Goal: Task Accomplishment & Management: Manage account settings

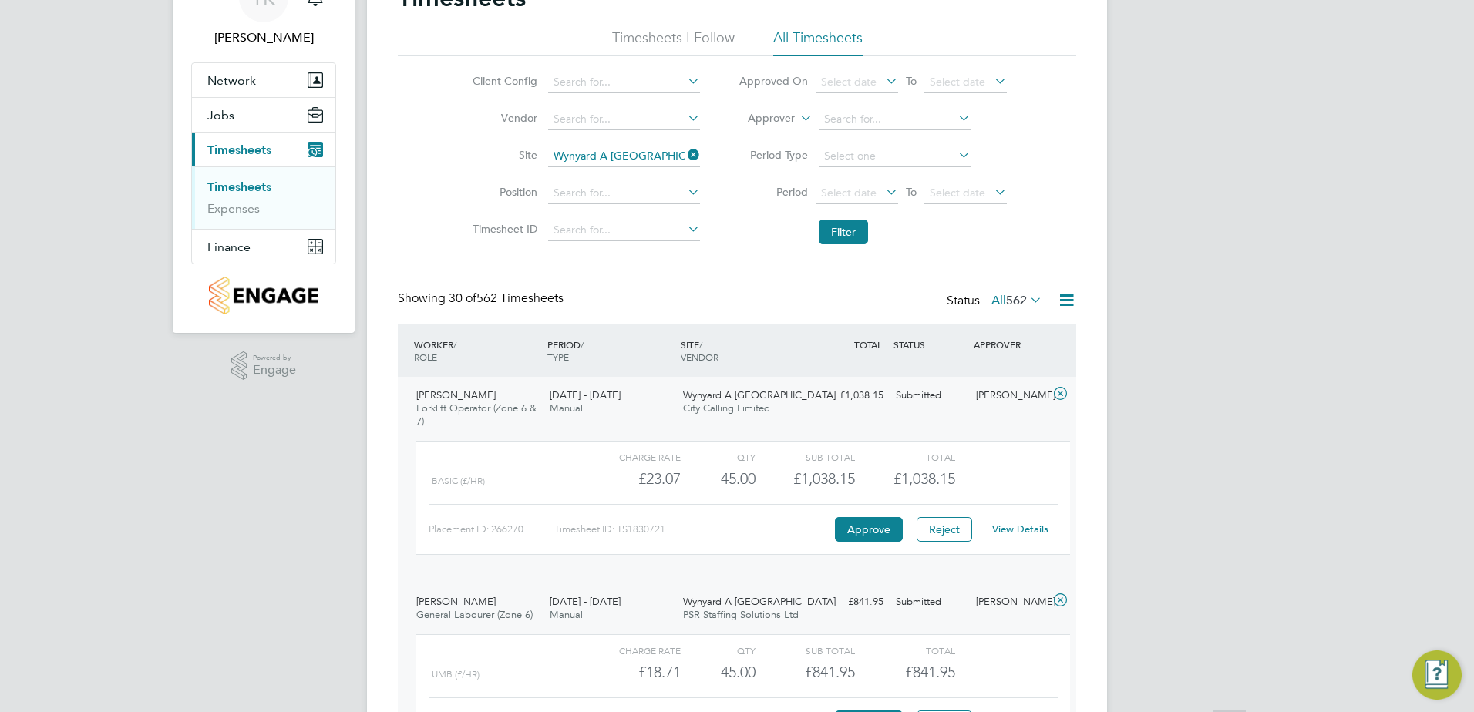
scroll to position [231, 0]
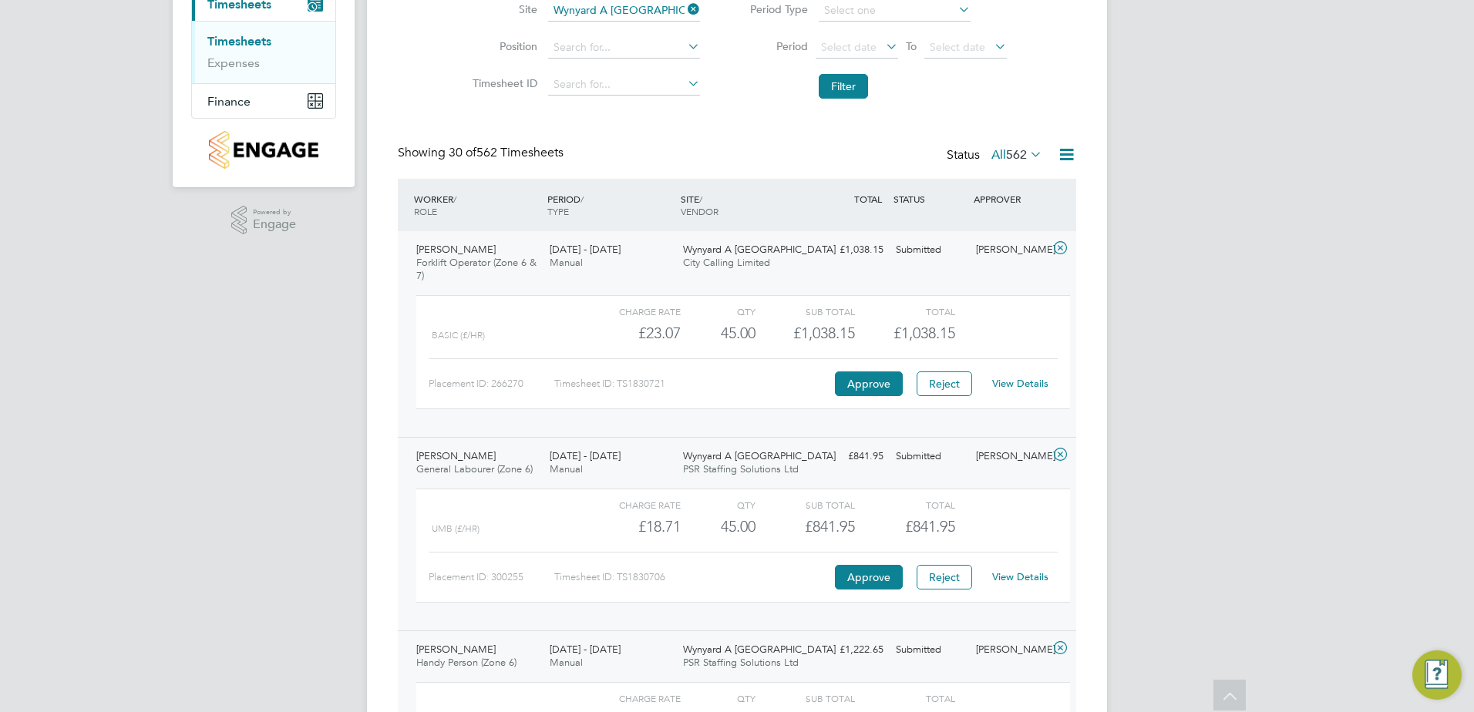
click at [1058, 246] on icon at bounding box center [1060, 248] width 19 height 12
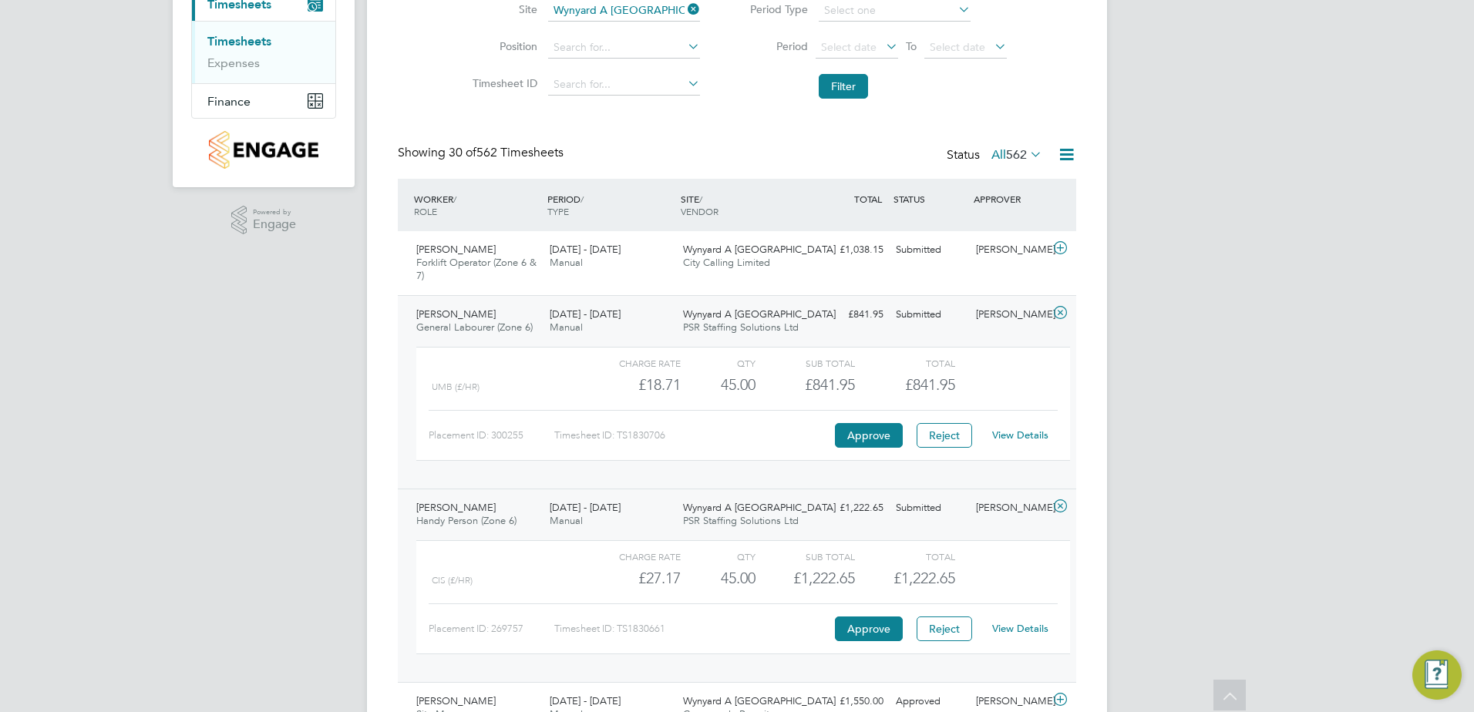
click at [1062, 314] on icon at bounding box center [1060, 313] width 19 height 12
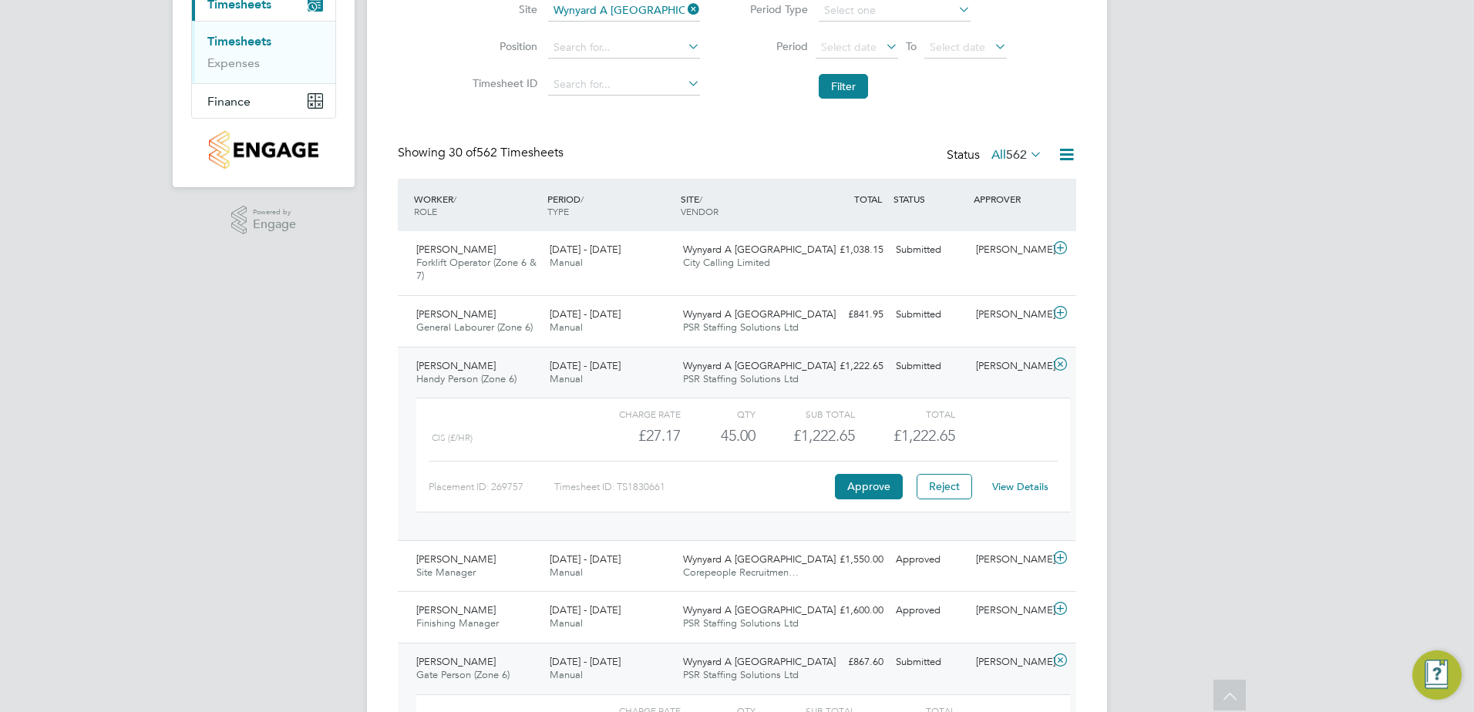
click at [1056, 371] on icon at bounding box center [1060, 364] width 19 height 12
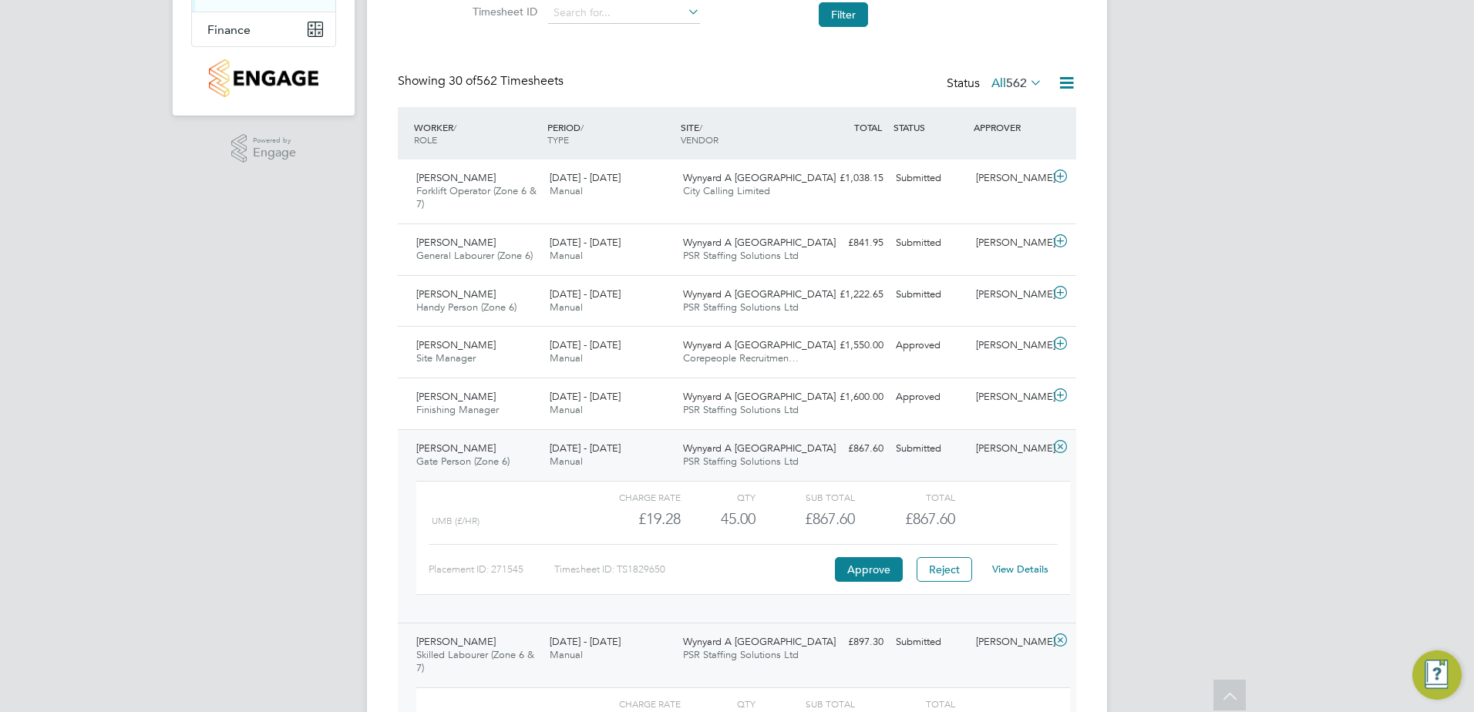
scroll to position [463, 0]
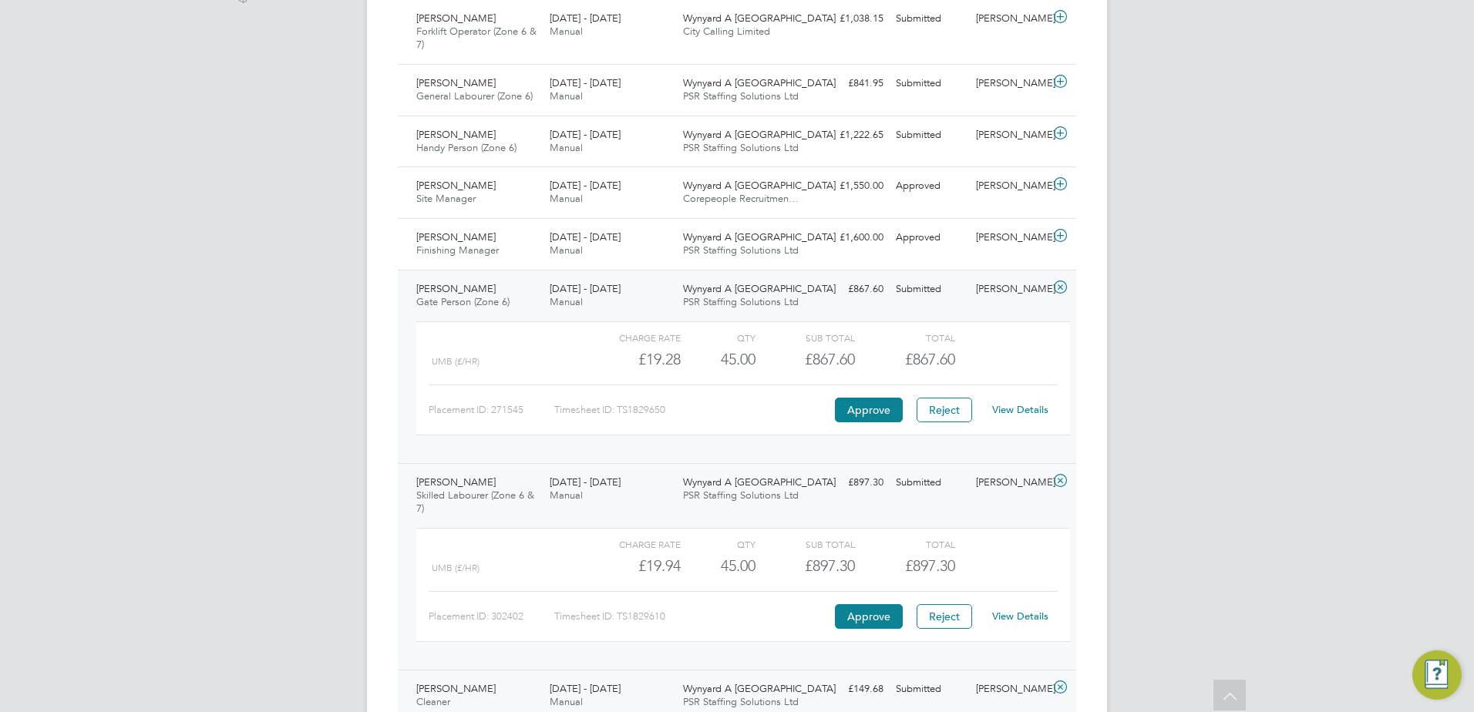
click at [1062, 290] on icon at bounding box center [1060, 287] width 19 height 12
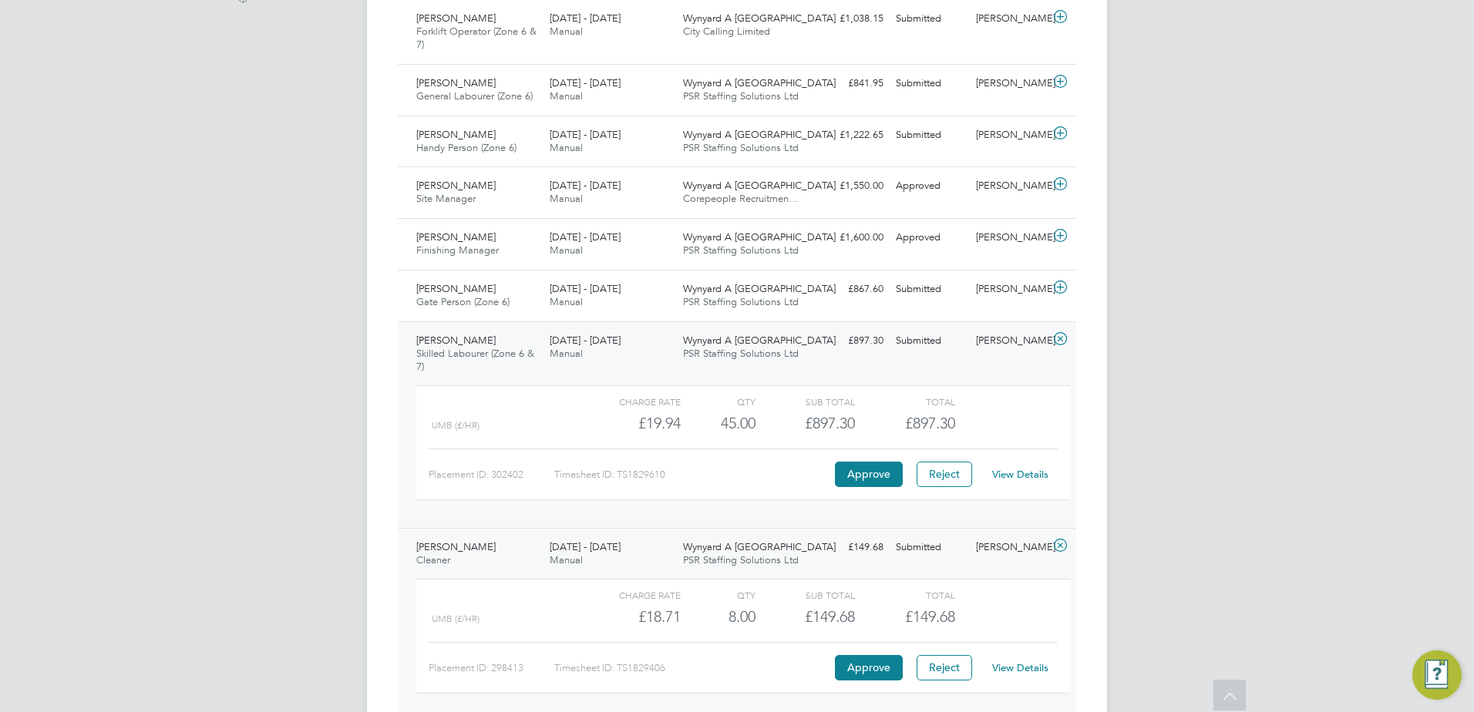
click at [1066, 335] on icon at bounding box center [1060, 339] width 19 height 12
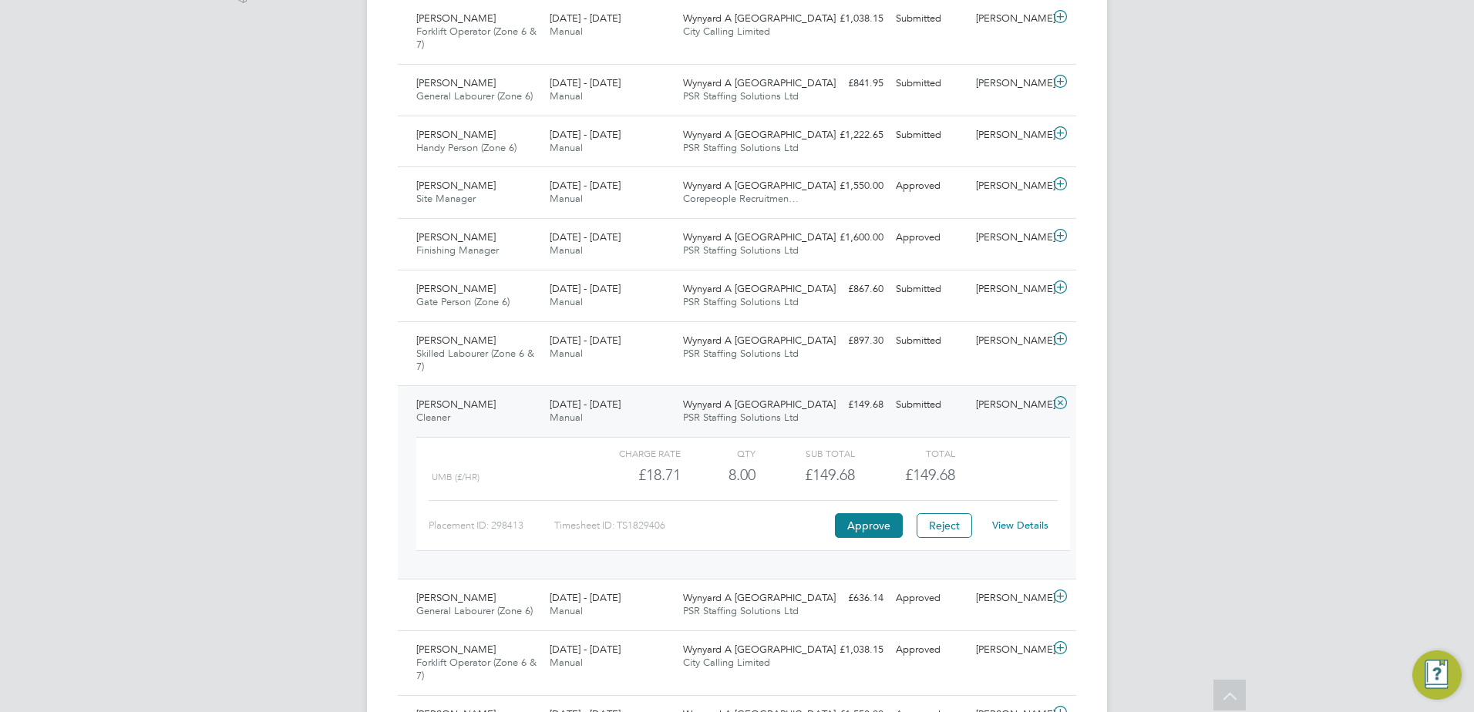
click at [1058, 400] on icon at bounding box center [1060, 403] width 19 height 12
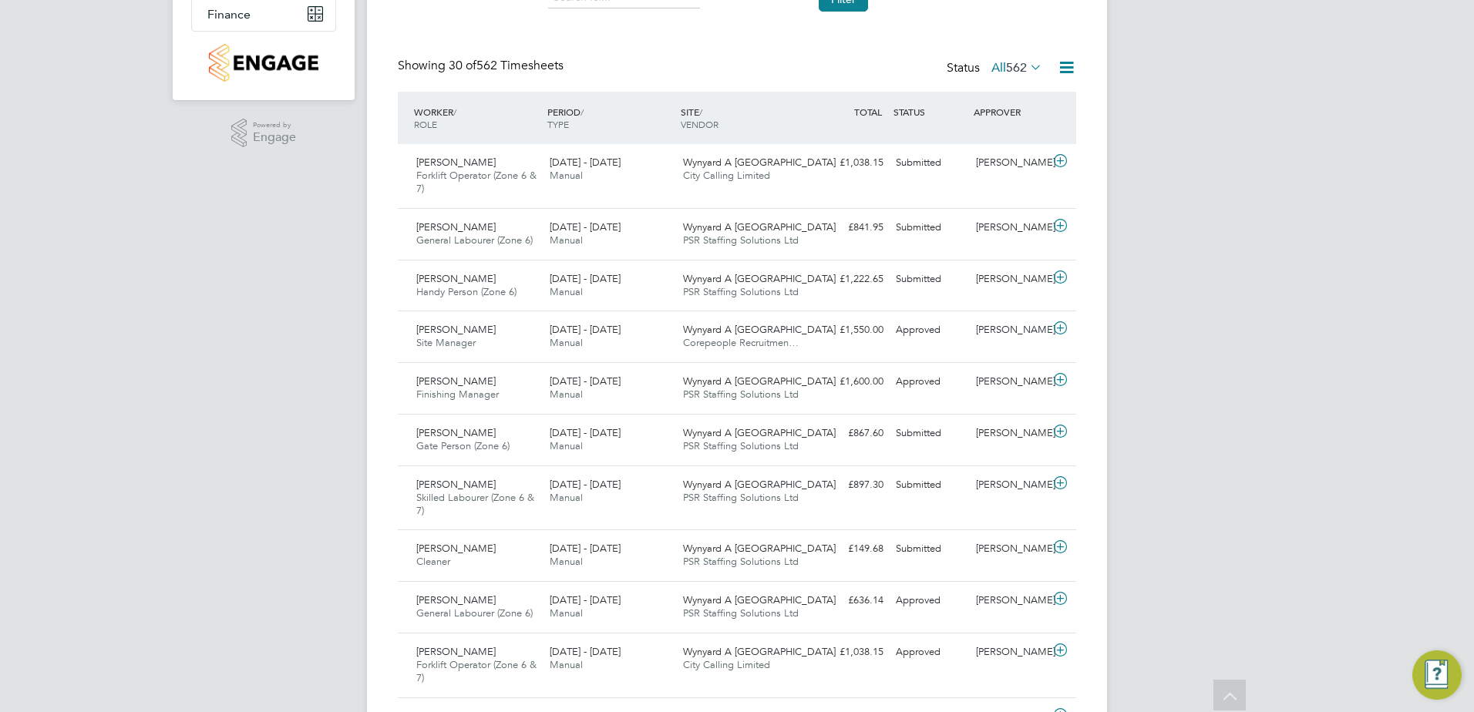
scroll to position [77, 0]
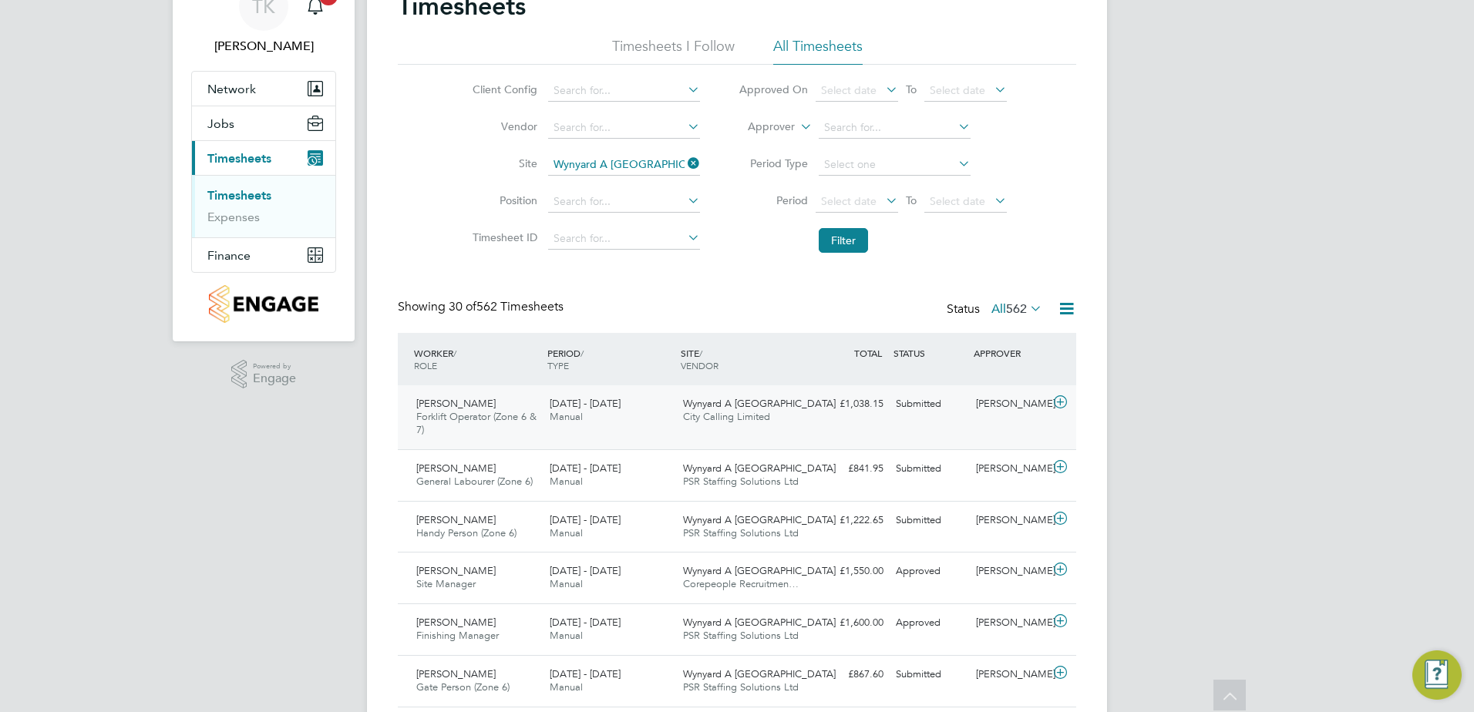
click at [932, 428] on div "Jason Hugill Forklift Operator (Zone 6 & 7) 22 - 28 Sep 2025 22 - 28 Sep 2025 M…" at bounding box center [737, 417] width 678 height 64
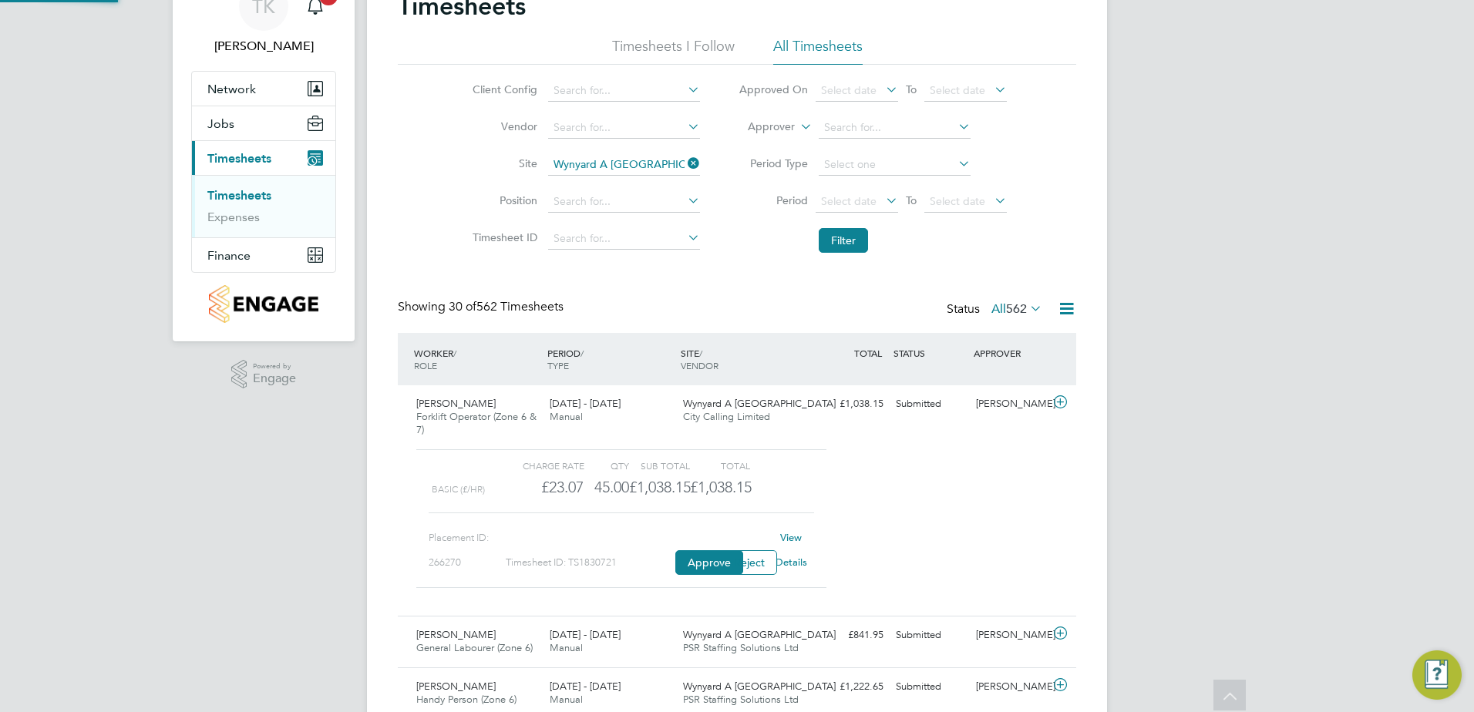
scroll to position [26, 150]
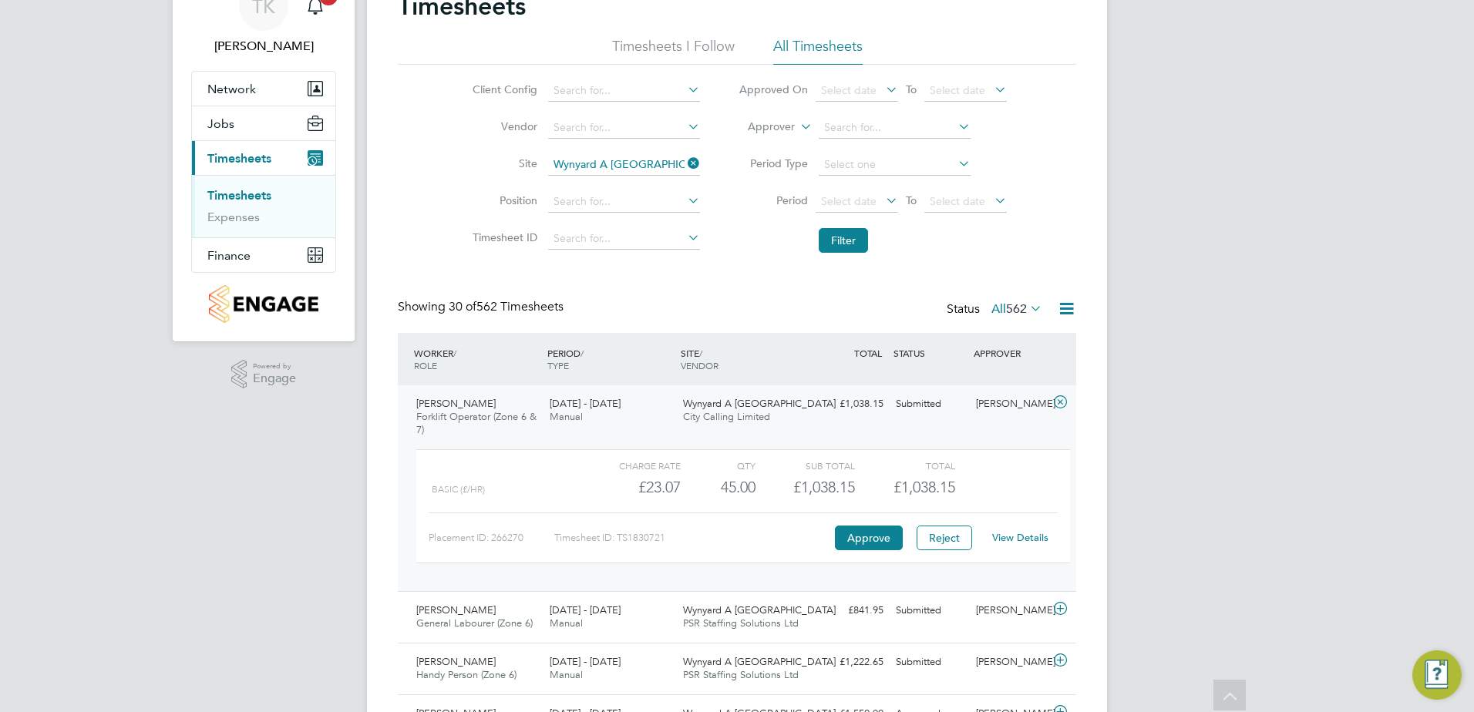
click at [1019, 544] on link "View Details" at bounding box center [1020, 537] width 56 height 13
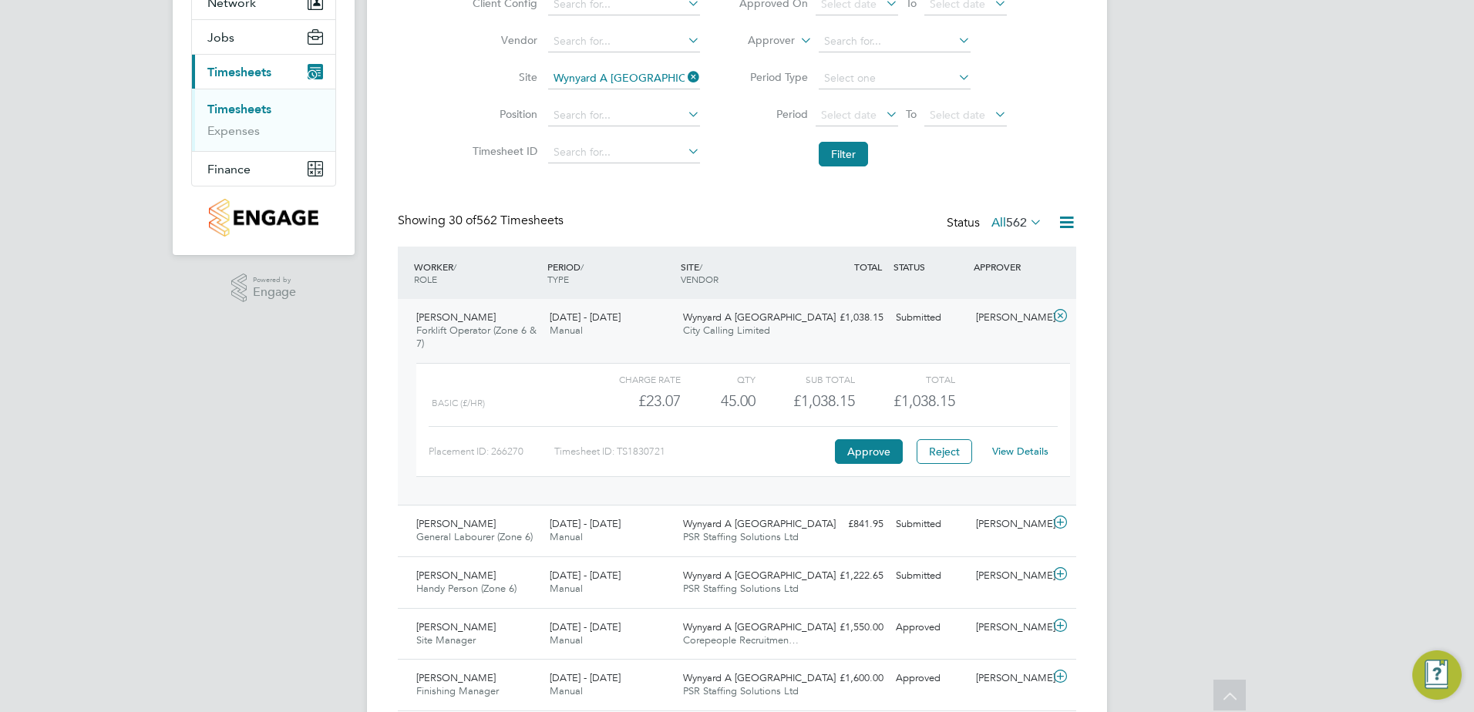
scroll to position [154, 0]
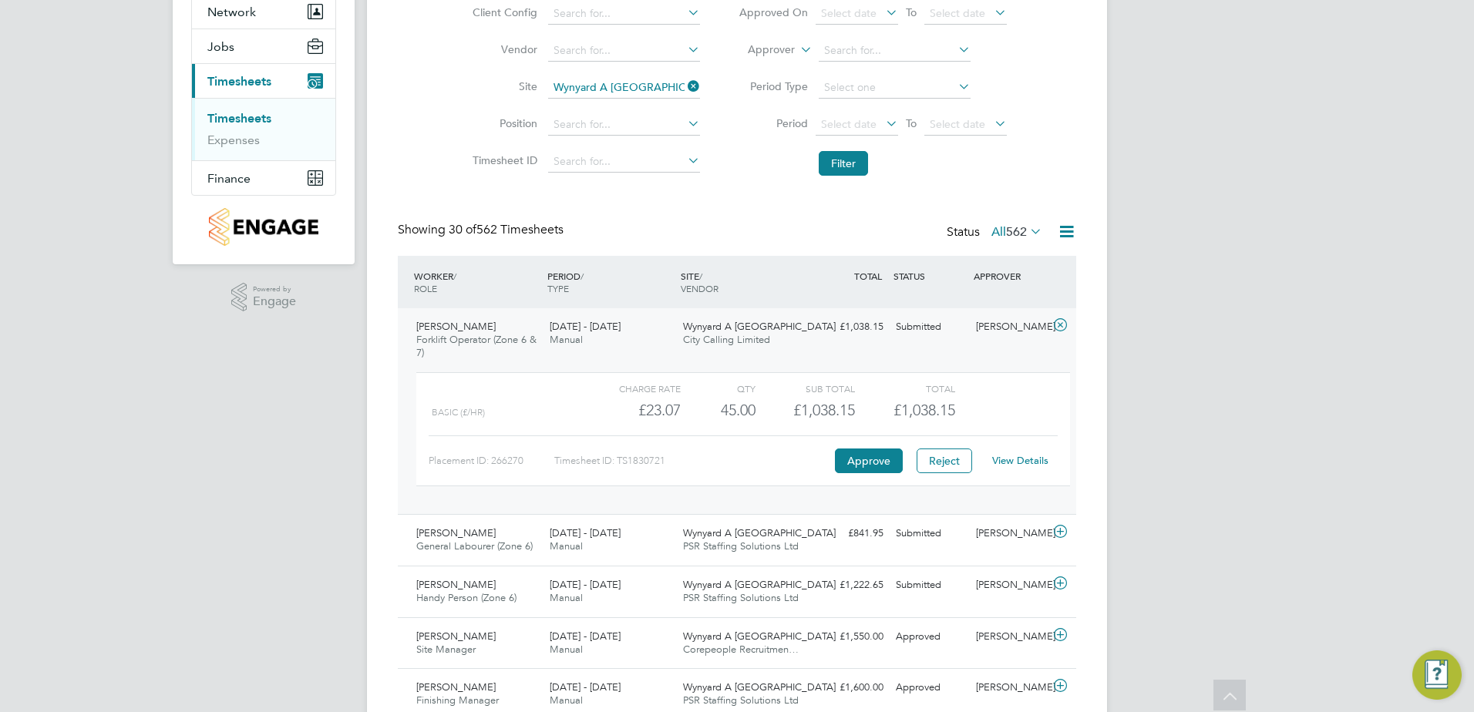
click at [1026, 463] on link "View Details" at bounding box center [1020, 460] width 56 height 13
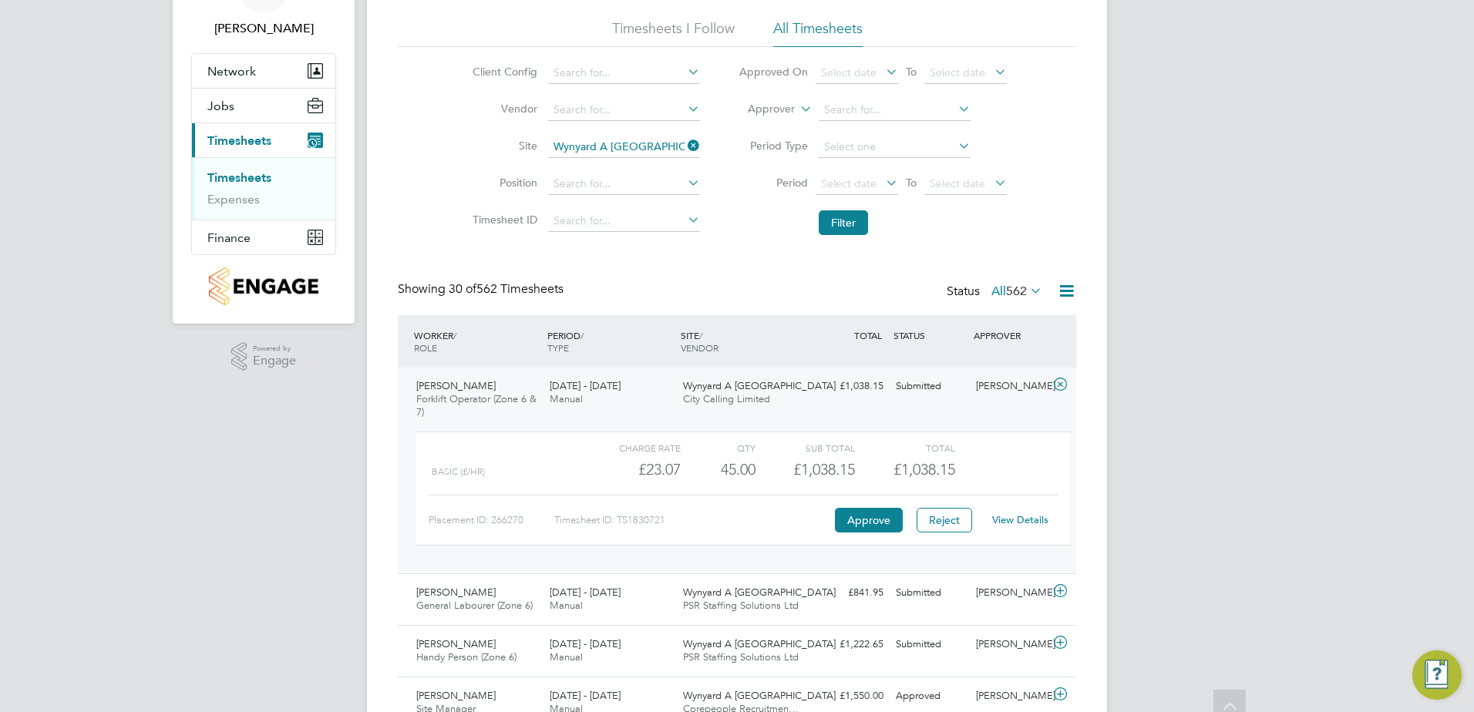
scroll to position [0, 0]
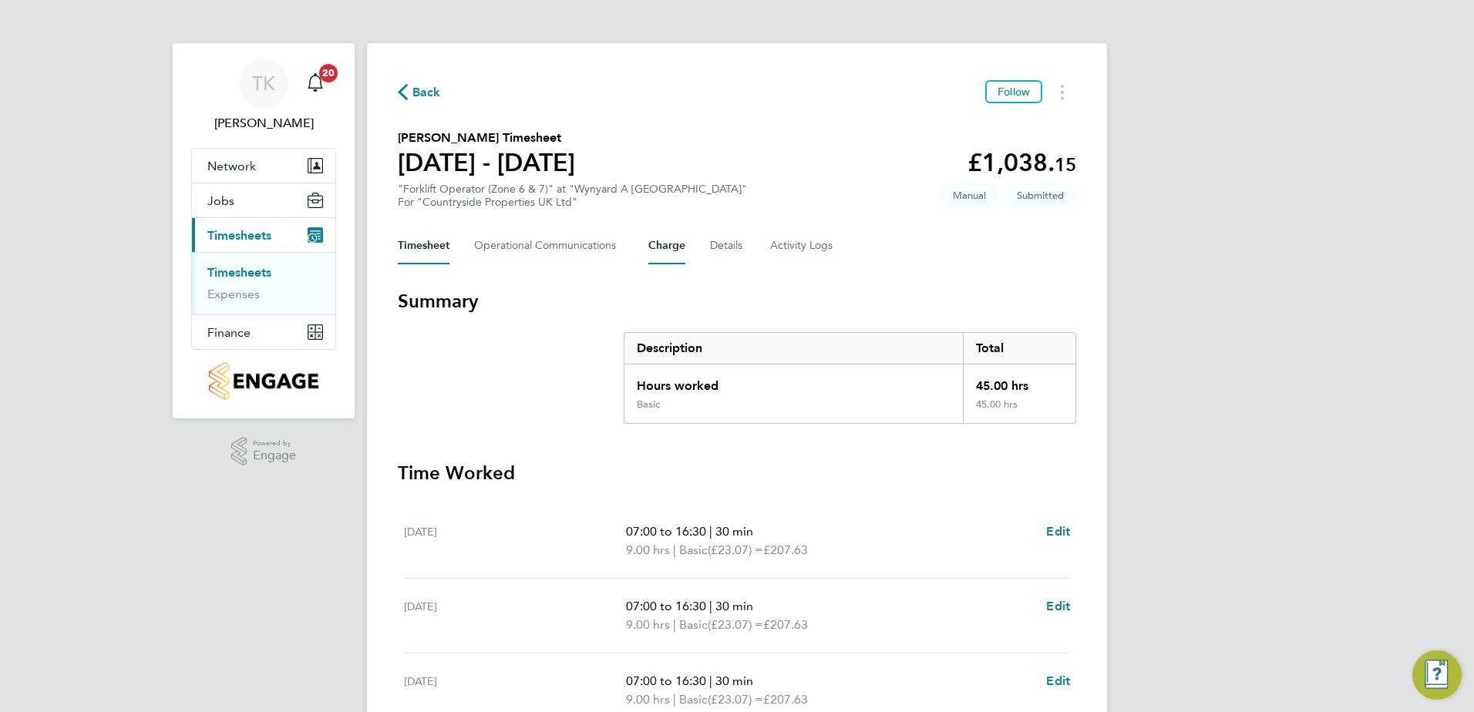
click at [672, 234] on button "Charge" at bounding box center [666, 245] width 37 height 37
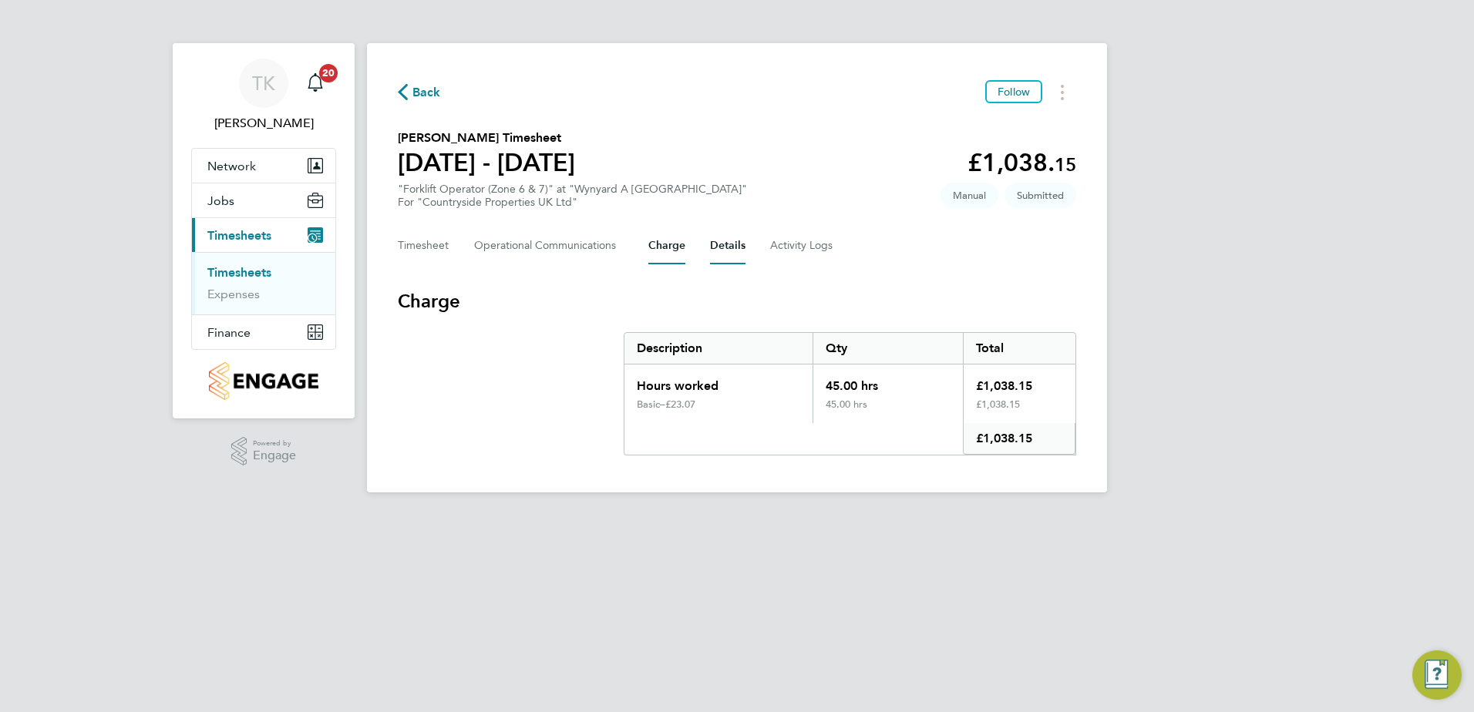
click at [719, 244] on button "Details" at bounding box center [727, 245] width 35 height 37
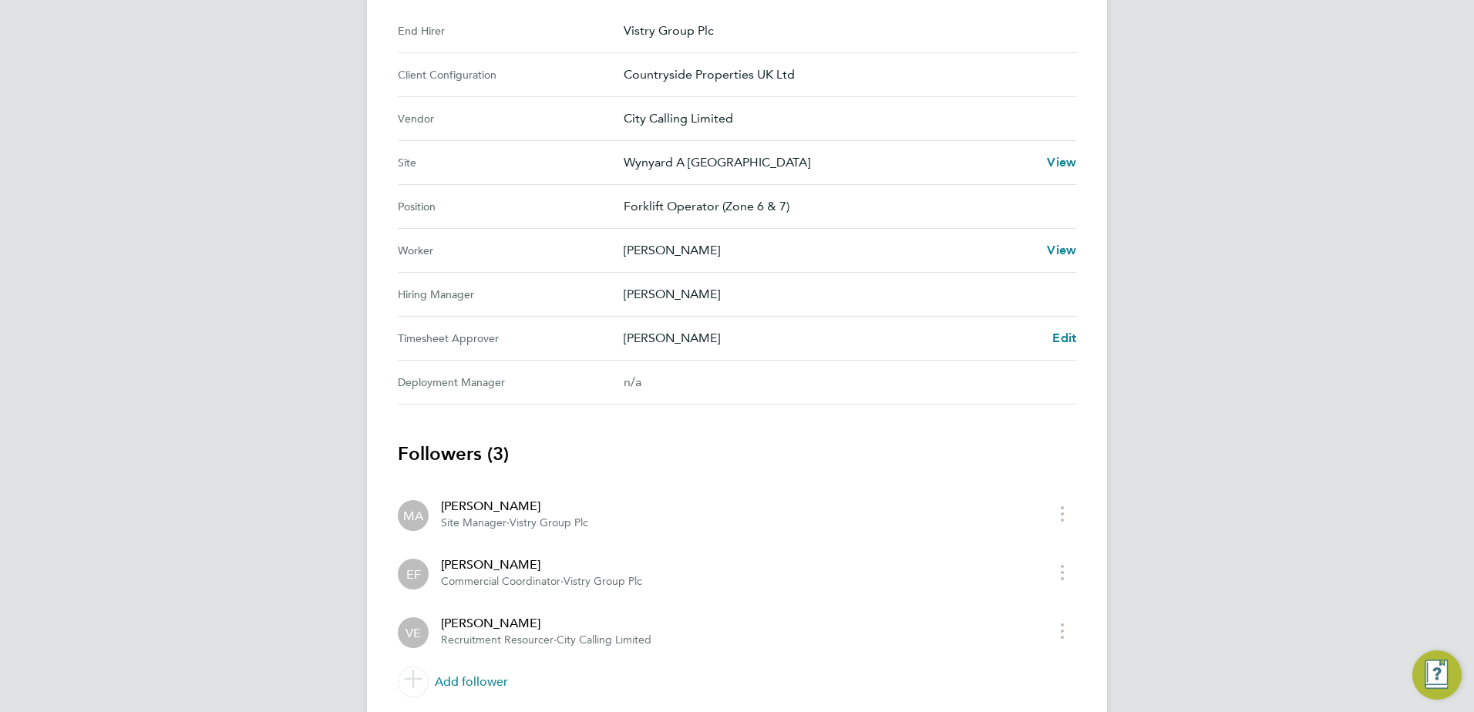
scroll to position [540, 0]
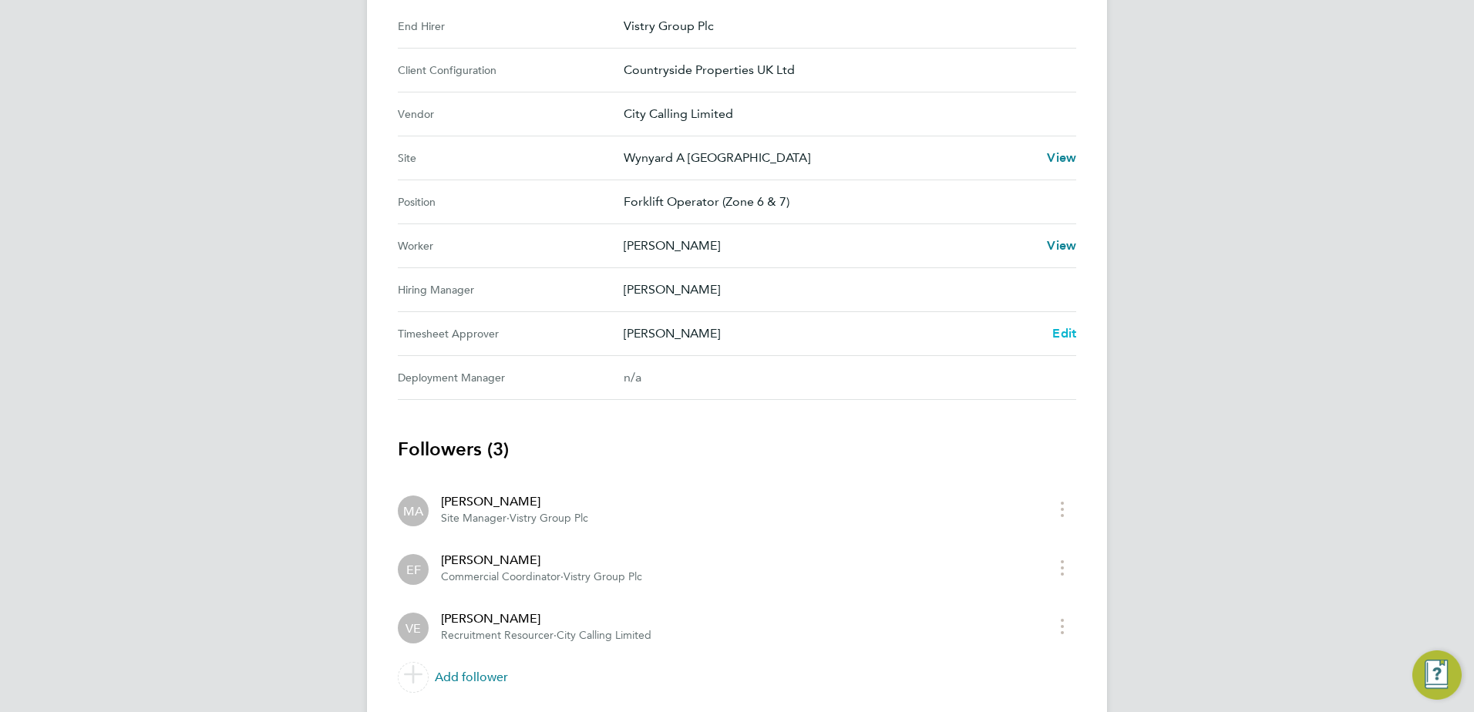
click at [1063, 331] on span "Edit" at bounding box center [1064, 333] width 24 height 15
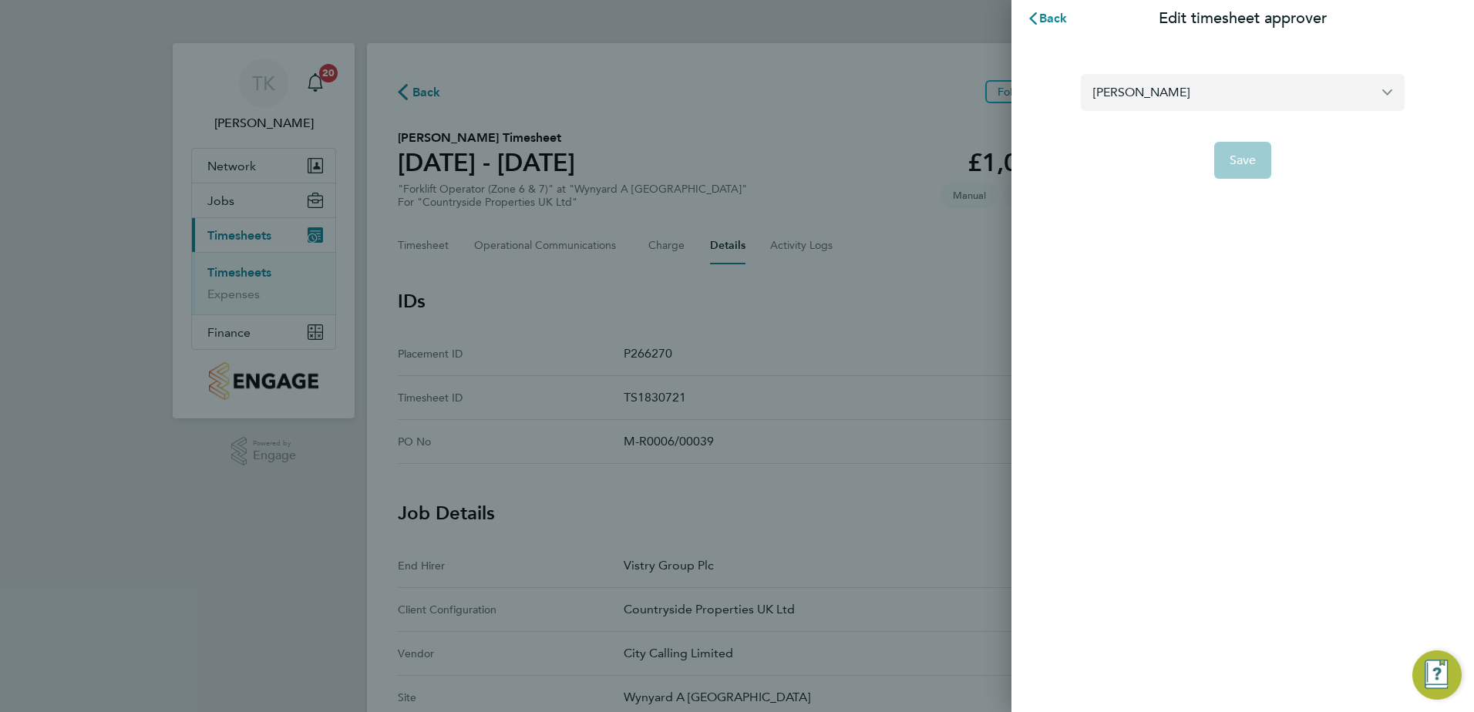
click at [1203, 99] on input "[PERSON_NAME]" at bounding box center [1243, 92] width 324 height 36
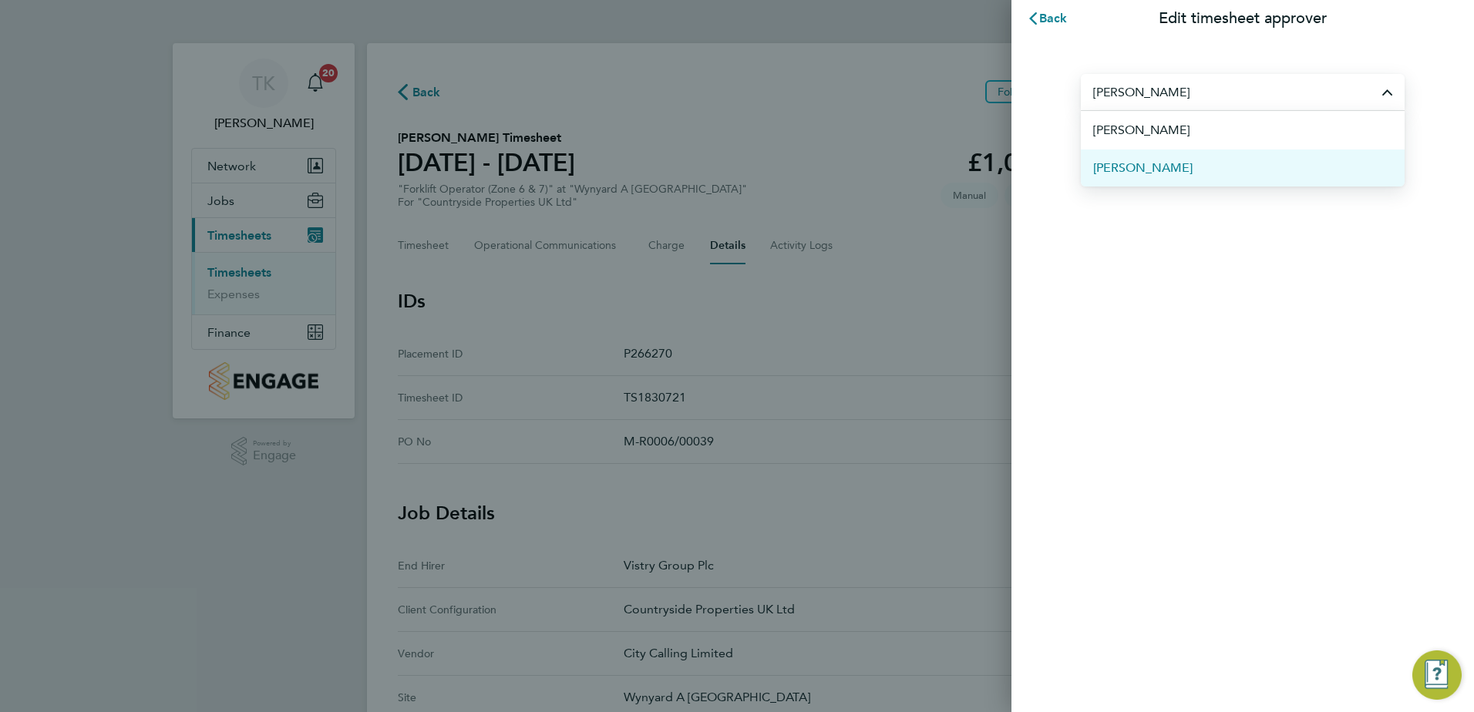
click at [1153, 163] on li "[PERSON_NAME]" at bounding box center [1243, 168] width 324 height 38
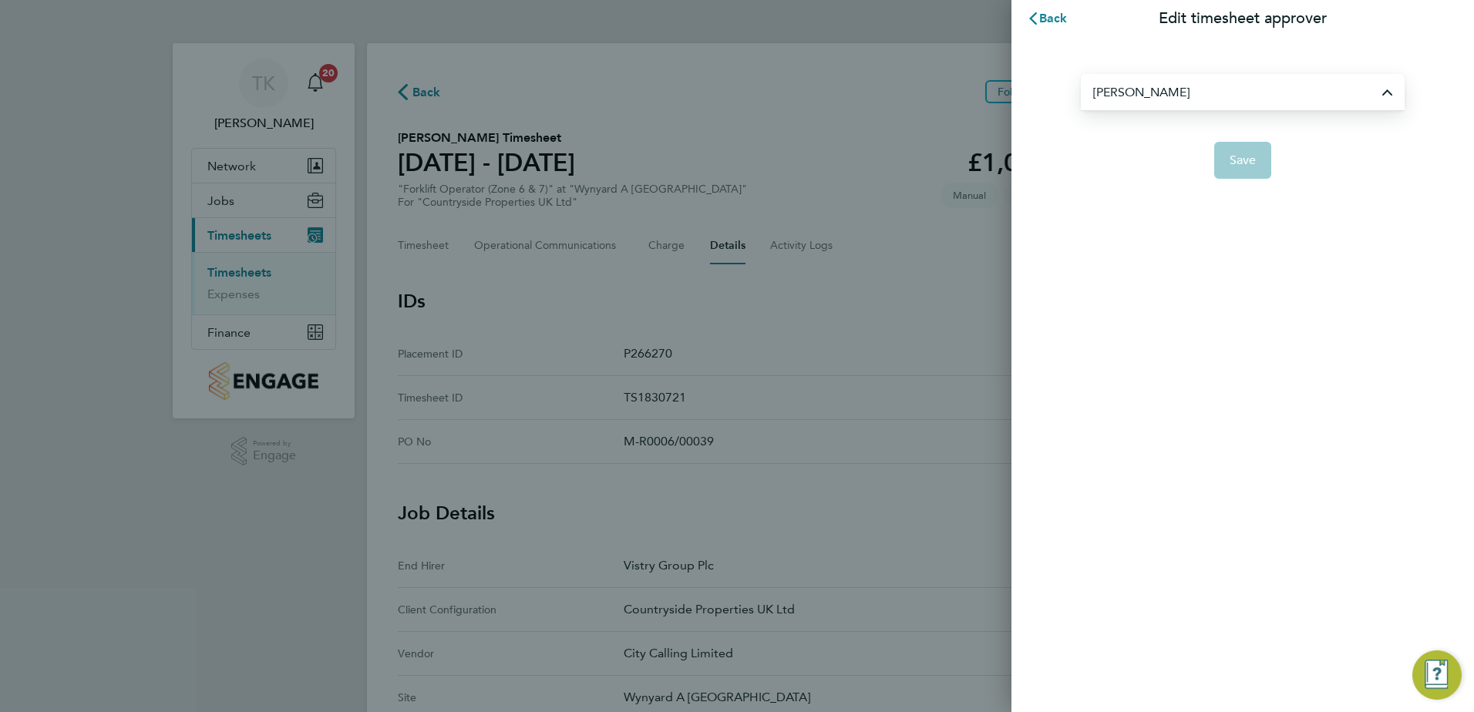
type input "[PERSON_NAME]"
click at [1241, 153] on span "Save" at bounding box center [1243, 160] width 27 height 15
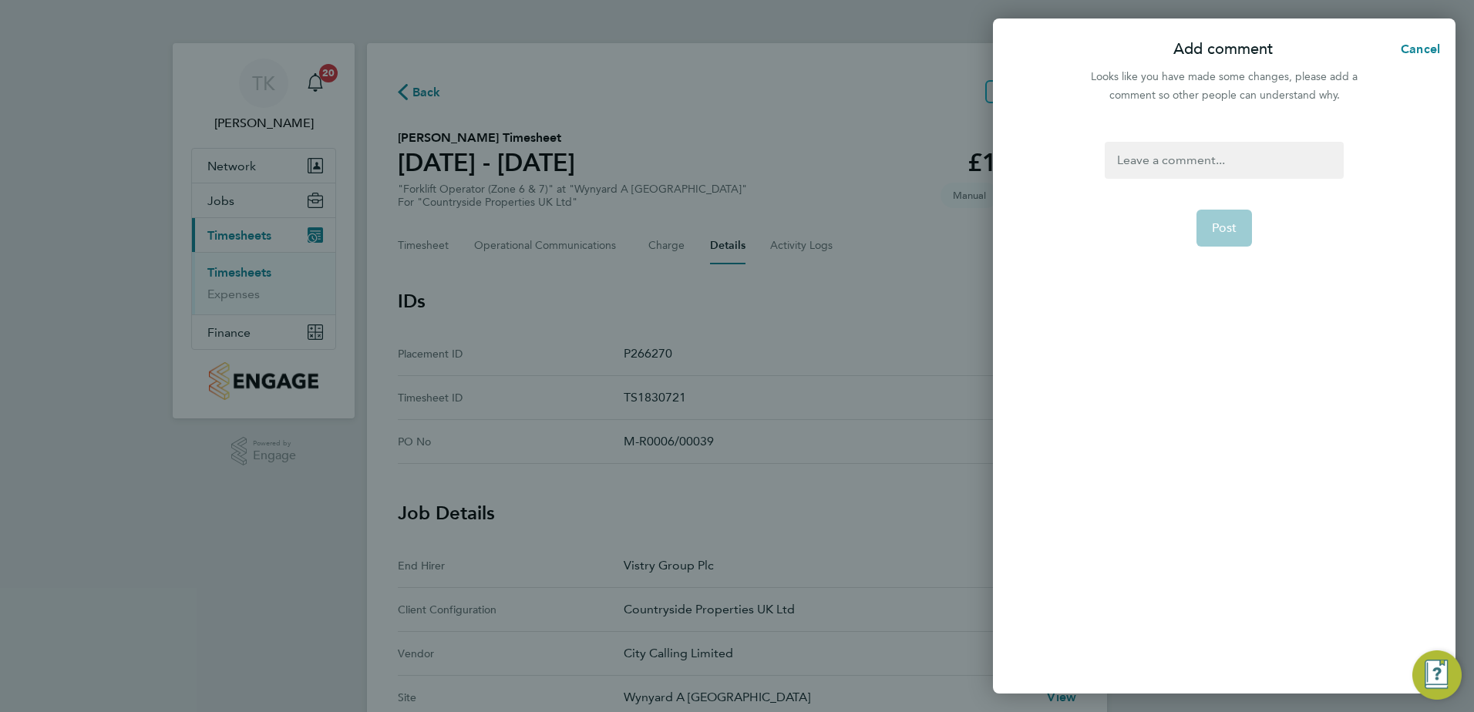
click at [1214, 154] on div at bounding box center [1224, 160] width 238 height 37
click at [1267, 156] on div at bounding box center [1224, 160] width 238 height 37
click at [1248, 212] on button "Post" at bounding box center [1224, 228] width 56 height 37
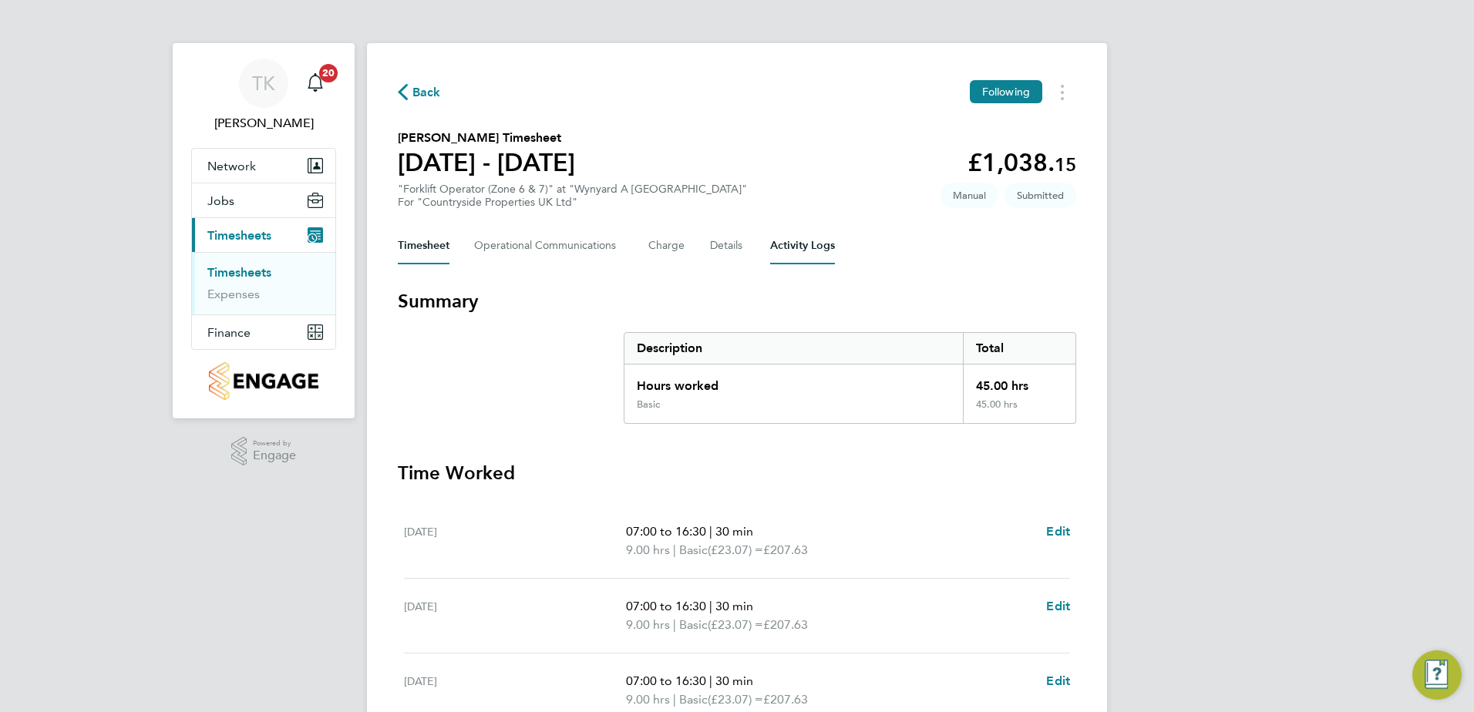
click at [813, 245] on Logs-tab "Activity Logs" at bounding box center [802, 245] width 65 height 37
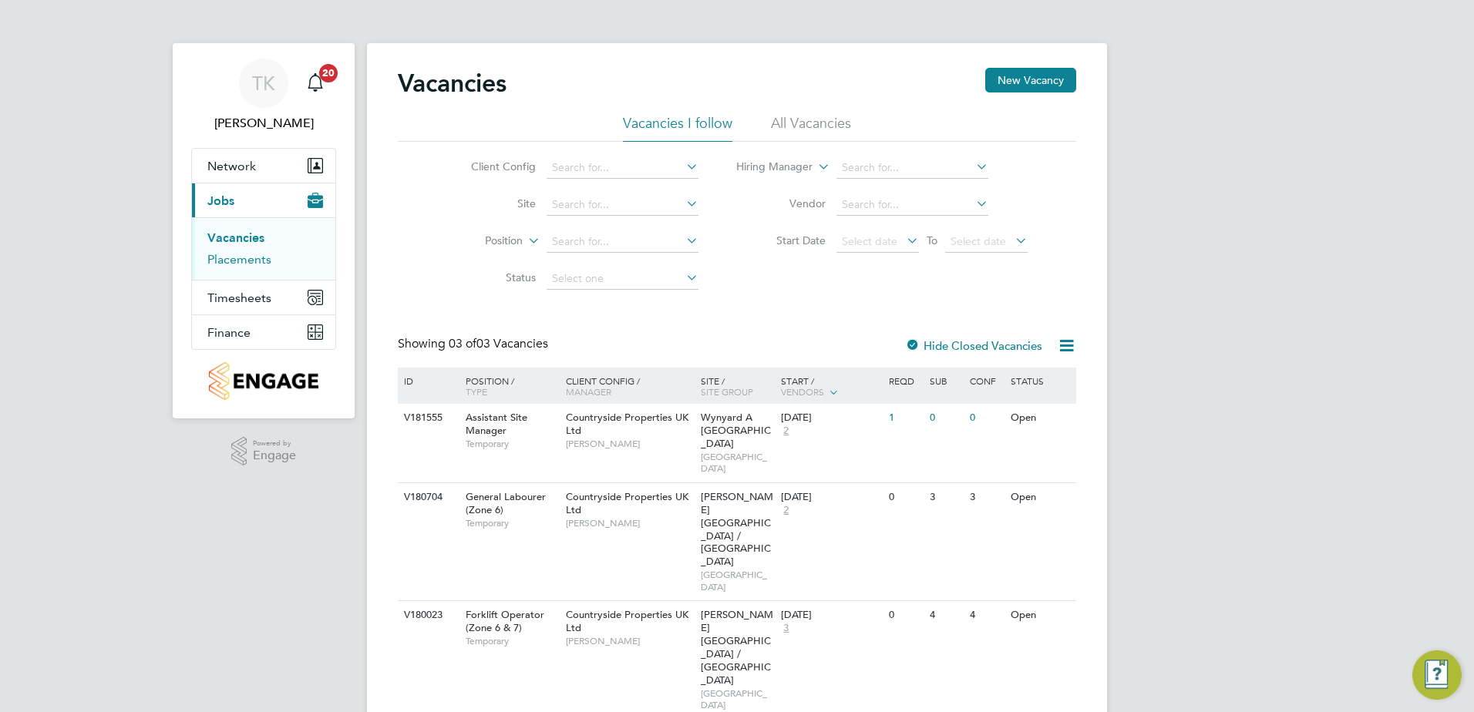
click at [261, 262] on link "Placements" at bounding box center [239, 259] width 64 height 15
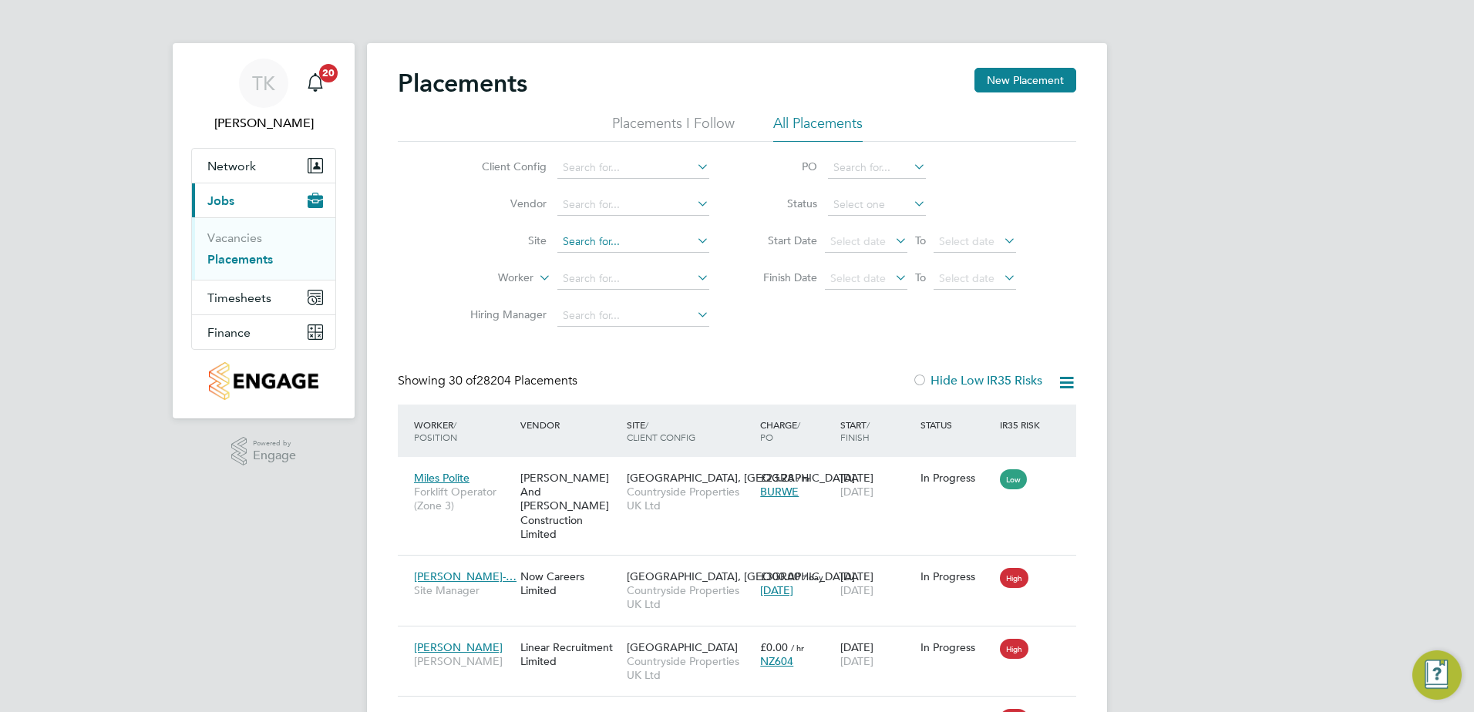
click at [567, 244] on input at bounding box center [633, 242] width 152 height 22
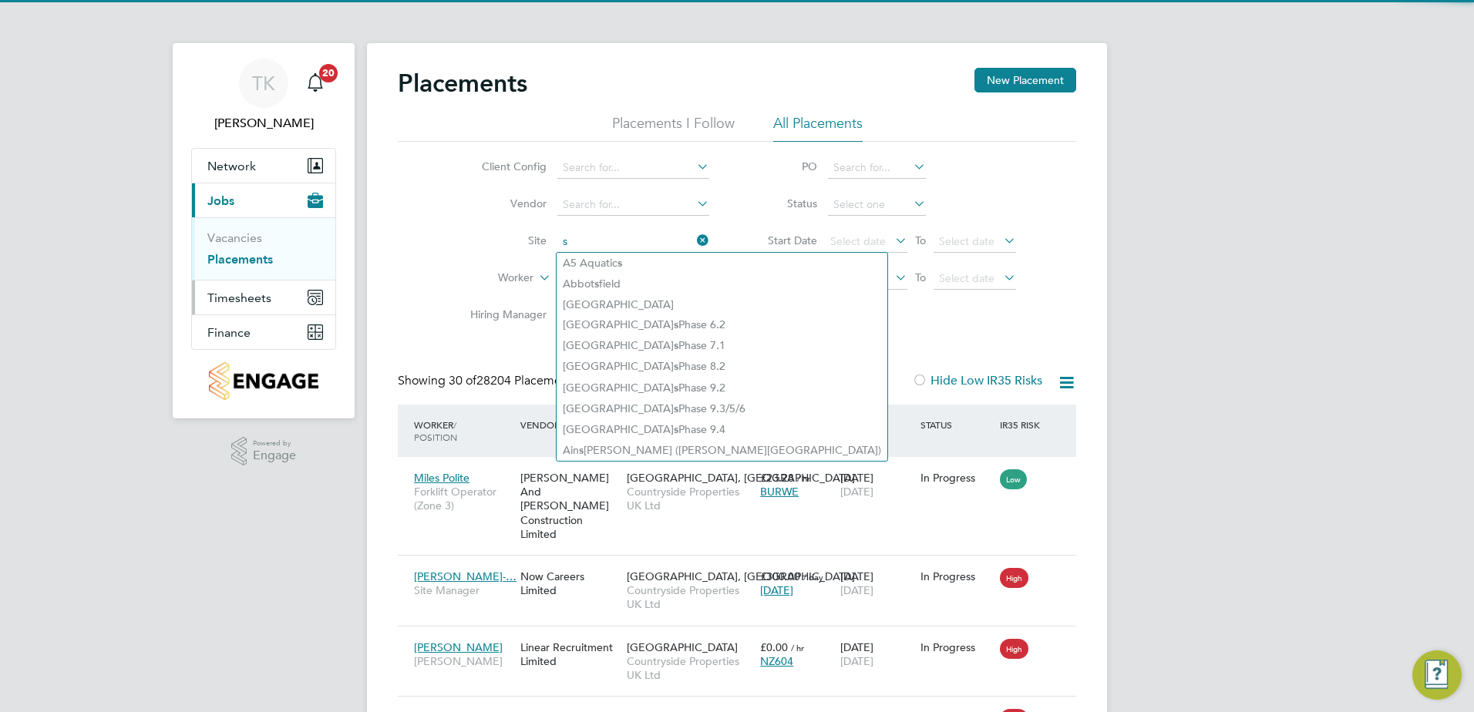
type input "s"
click at [250, 298] on span "Timesheets" at bounding box center [239, 298] width 64 height 15
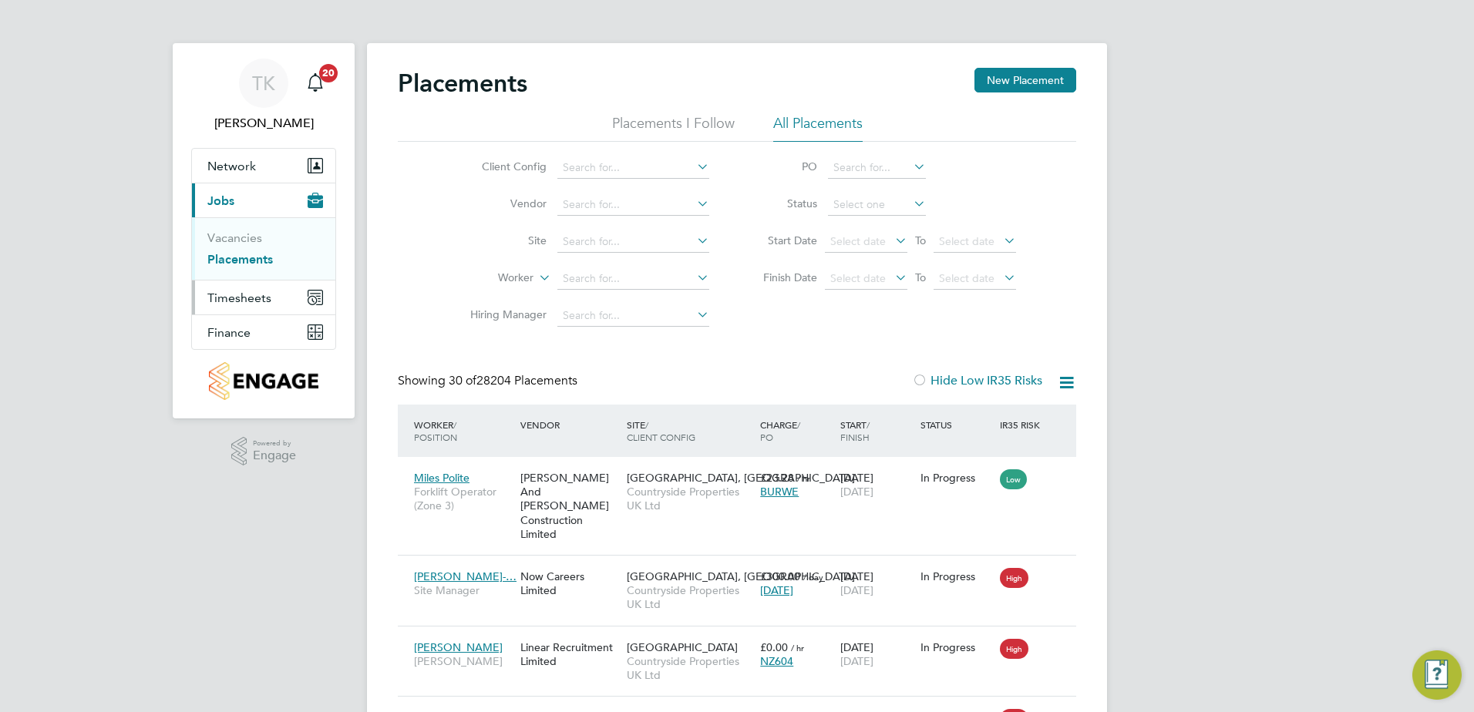
click at [247, 299] on span "Timesheets" at bounding box center [239, 298] width 64 height 15
click at [255, 267] on link "Timesheets" at bounding box center [239, 272] width 64 height 15
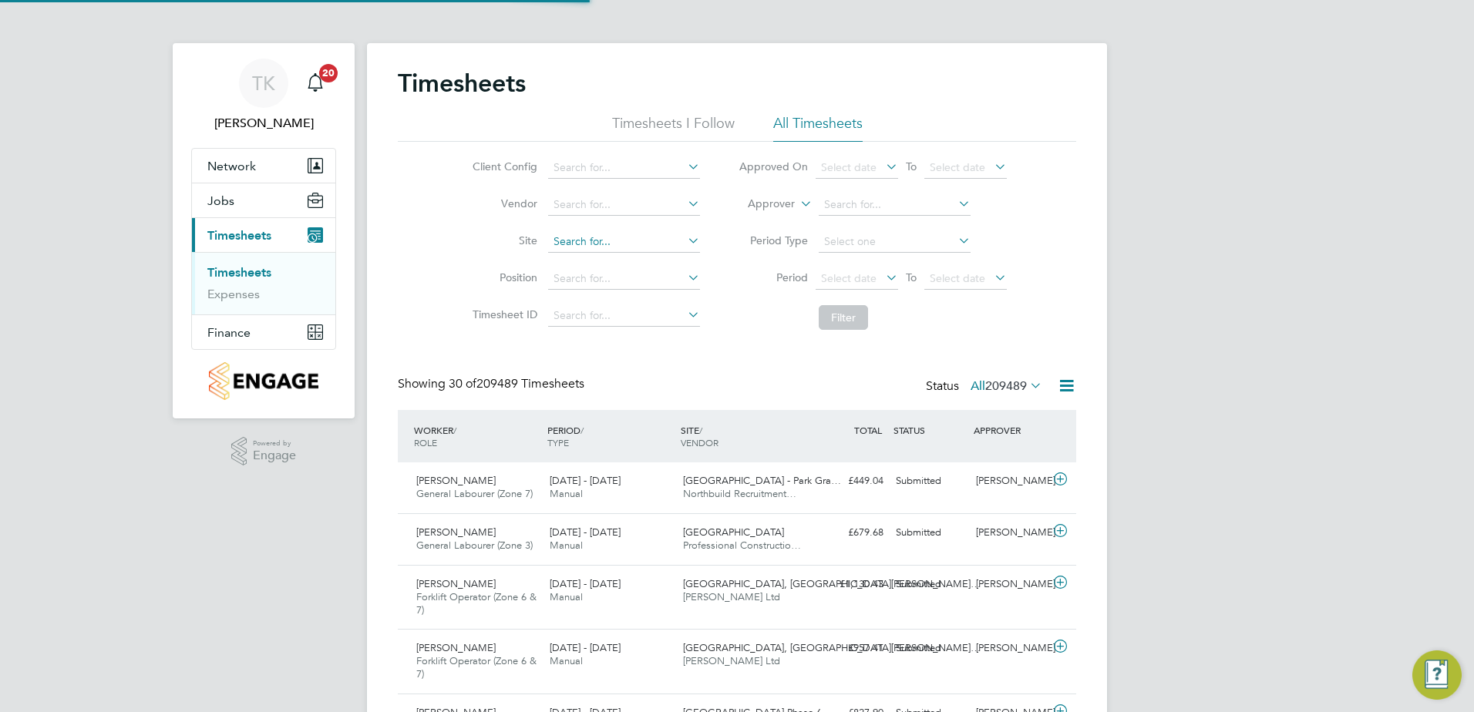
click at [597, 247] on input at bounding box center [624, 242] width 152 height 22
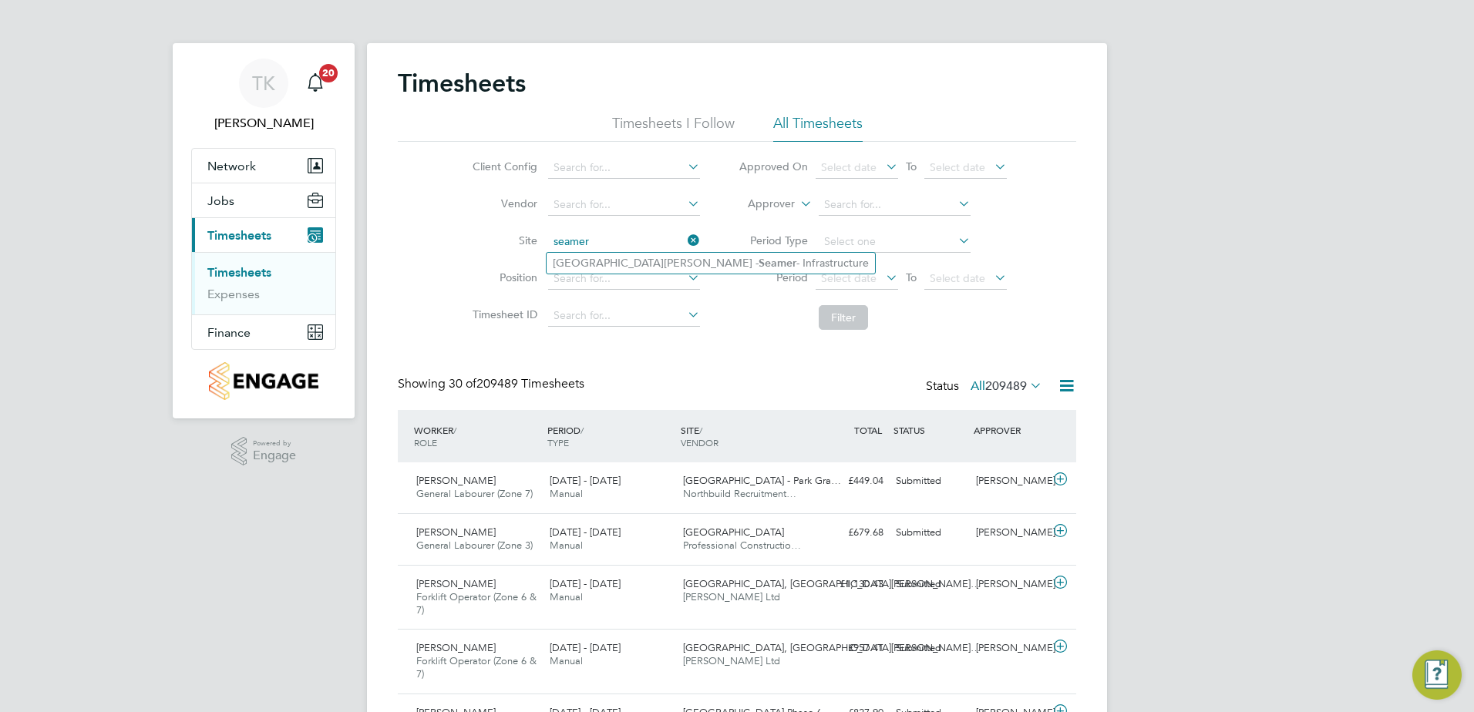
click at [601, 264] on li "[GEOGRAPHIC_DATA][PERSON_NAME] - Infrastructure" at bounding box center [711, 263] width 328 height 21
type input "[GEOGRAPHIC_DATA][PERSON_NAME] - Infrastructure"
click at [846, 315] on button "Filter" at bounding box center [843, 317] width 49 height 25
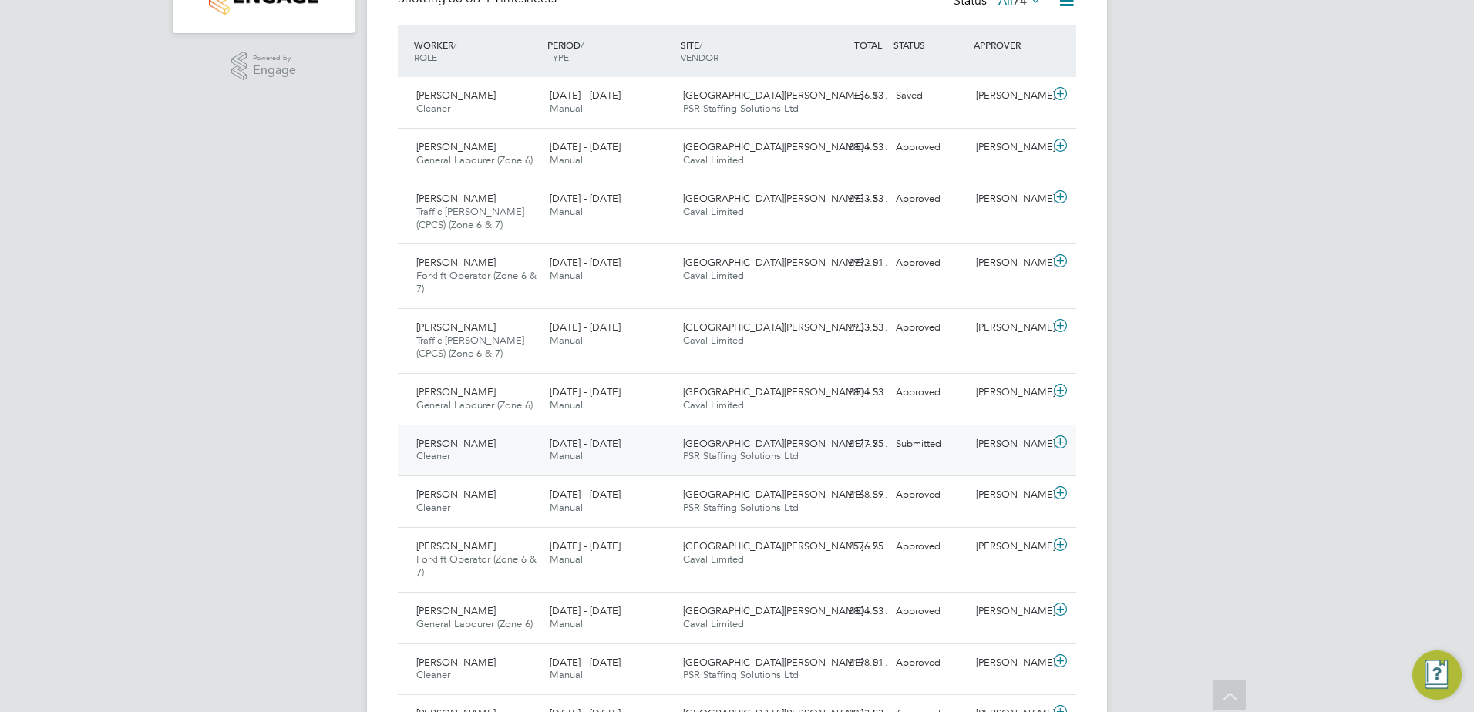
click at [816, 456] on div "£177.75 Submitted" at bounding box center [849, 444] width 80 height 25
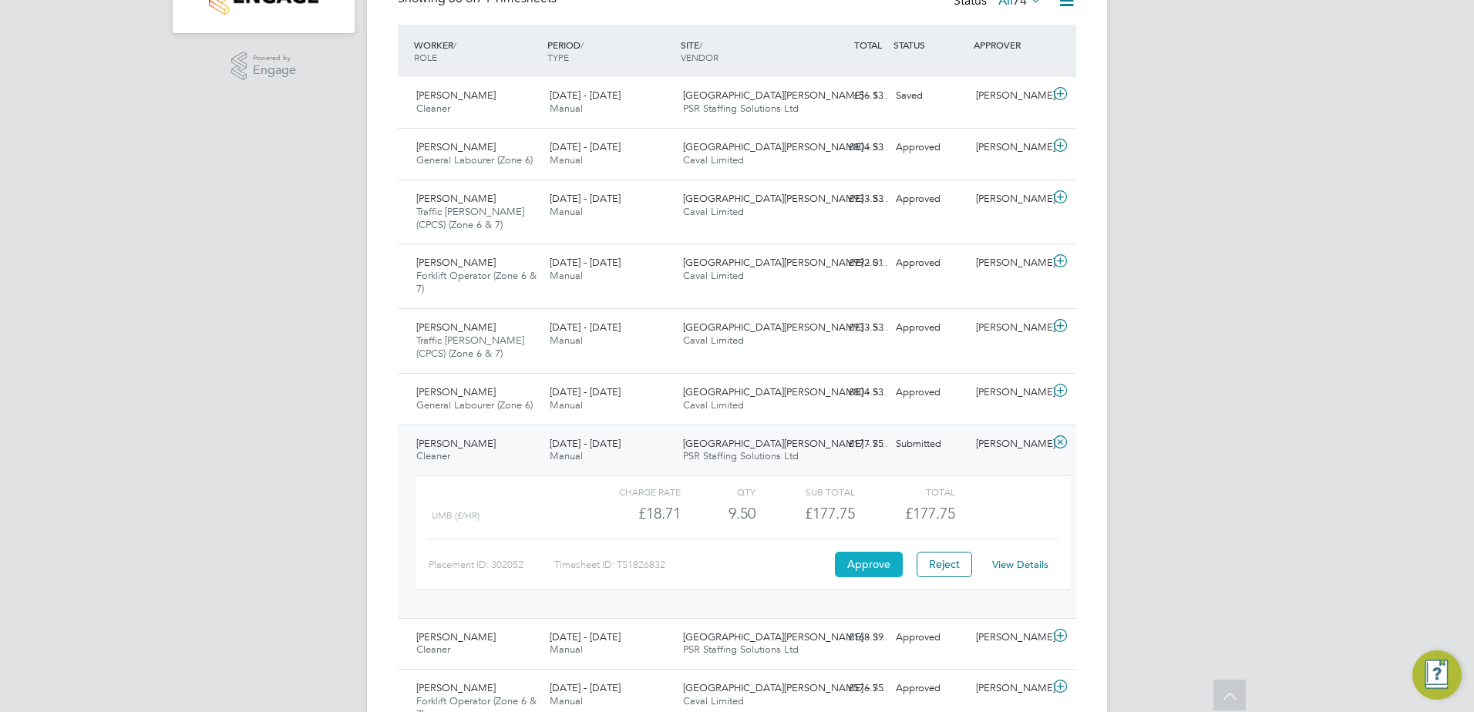
click at [890, 569] on button "Approve" at bounding box center [869, 564] width 68 height 25
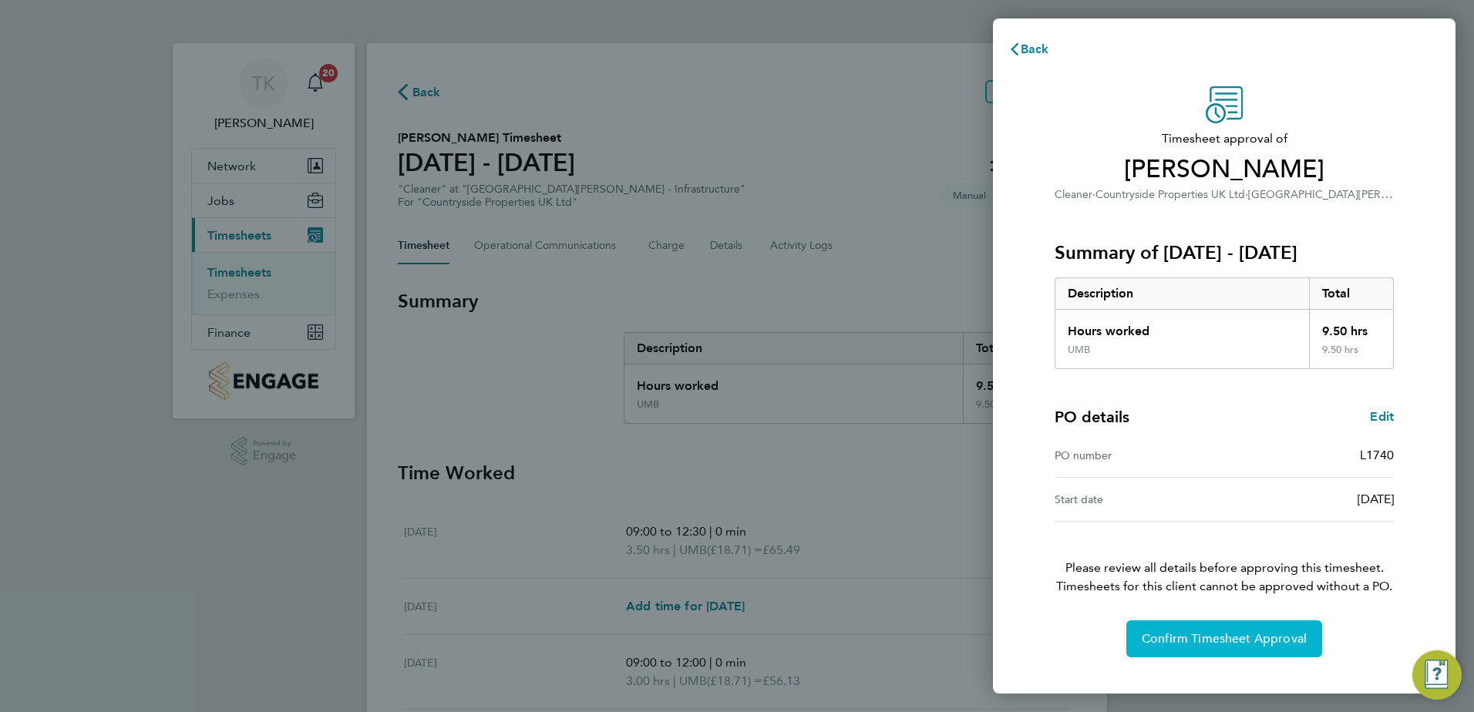
click at [1236, 647] on button "Confirm Timesheet Approval" at bounding box center [1224, 639] width 196 height 37
